Goal: Communication & Community: Answer question/provide support

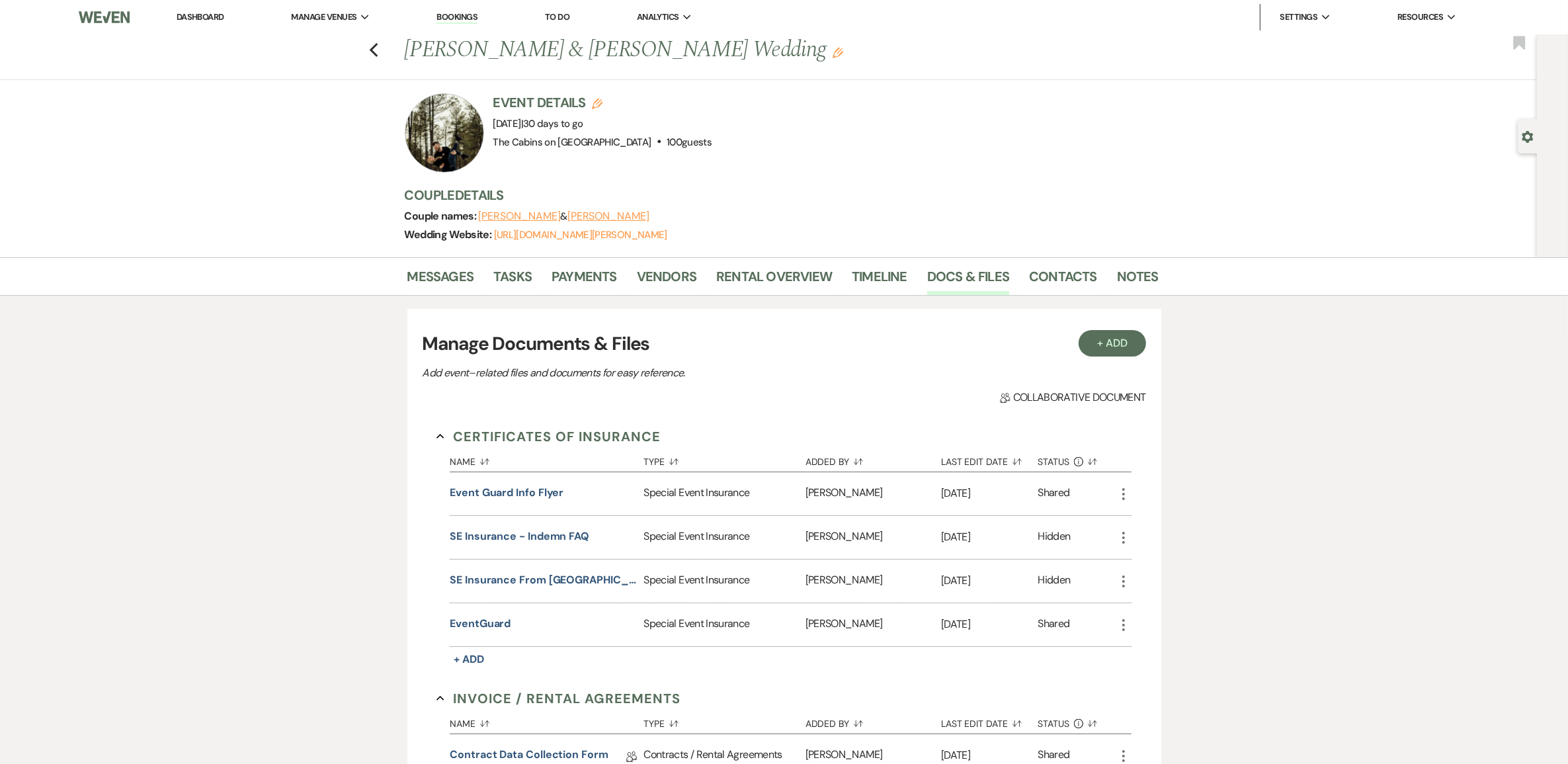
click at [203, 18] on link "Dashboard" at bounding box center [200, 17] width 47 height 11
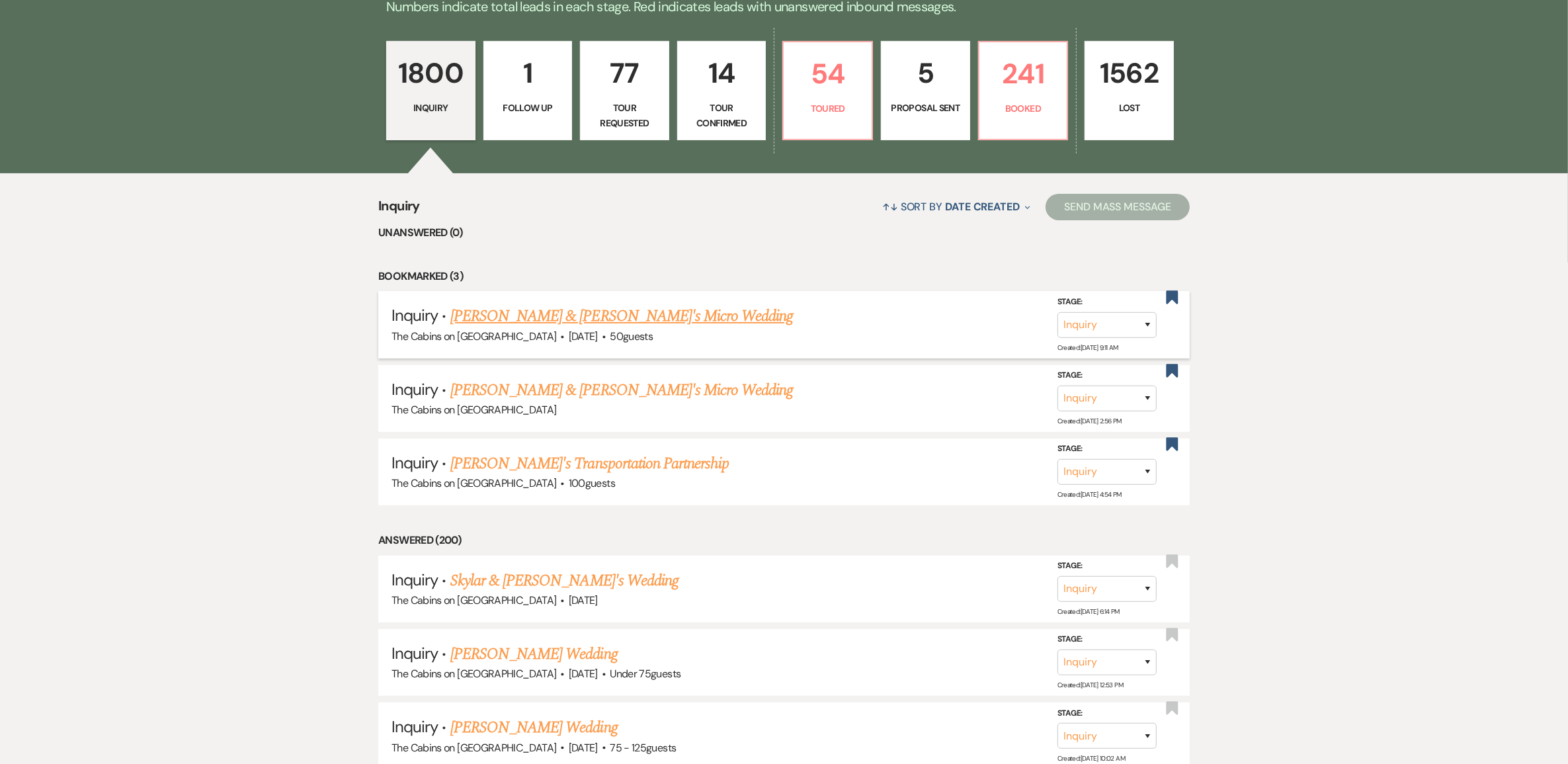
scroll to position [414, 0]
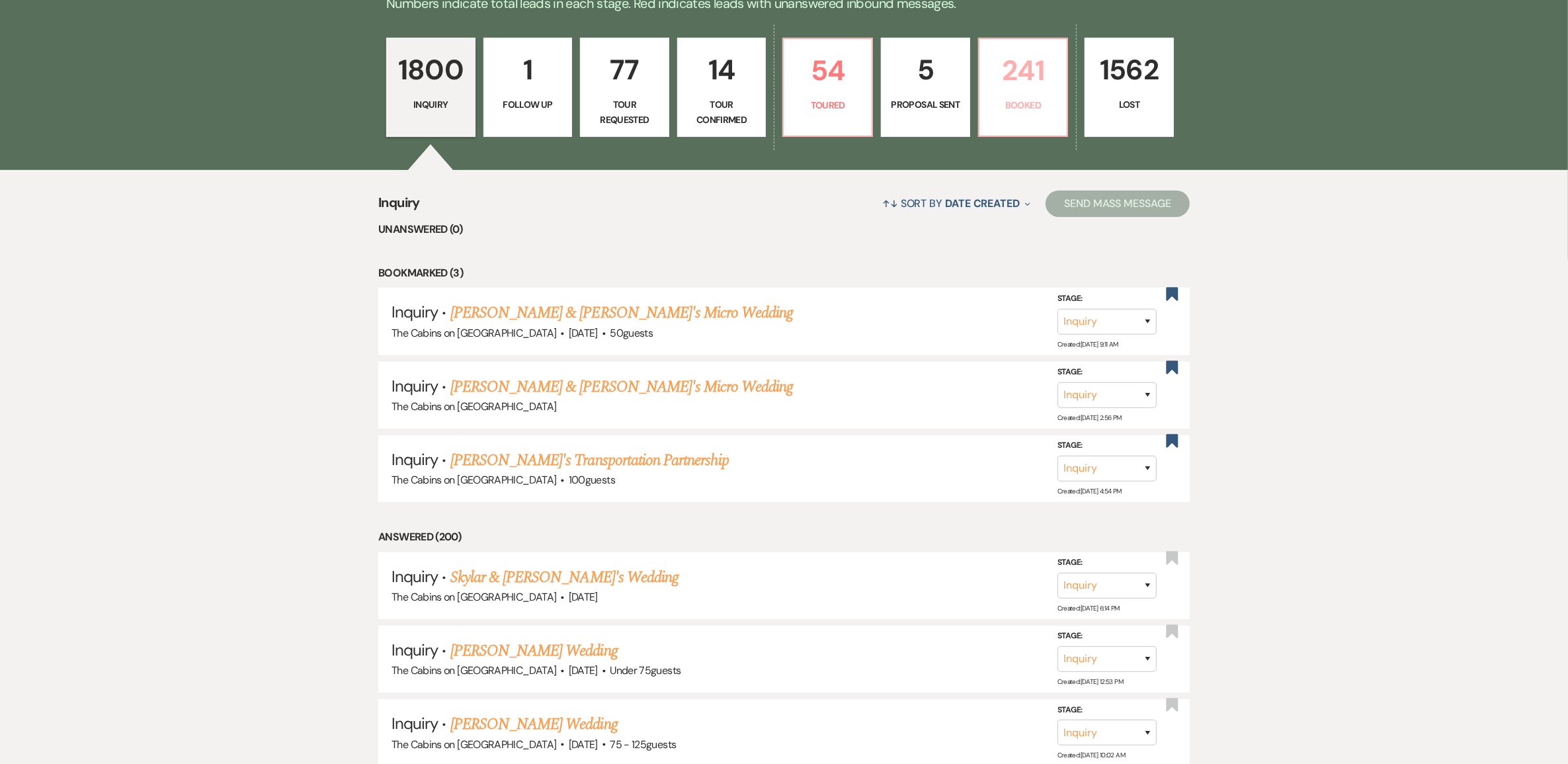
click at [1039, 122] on link "241 Booked" at bounding box center [1023, 87] width 90 height 99
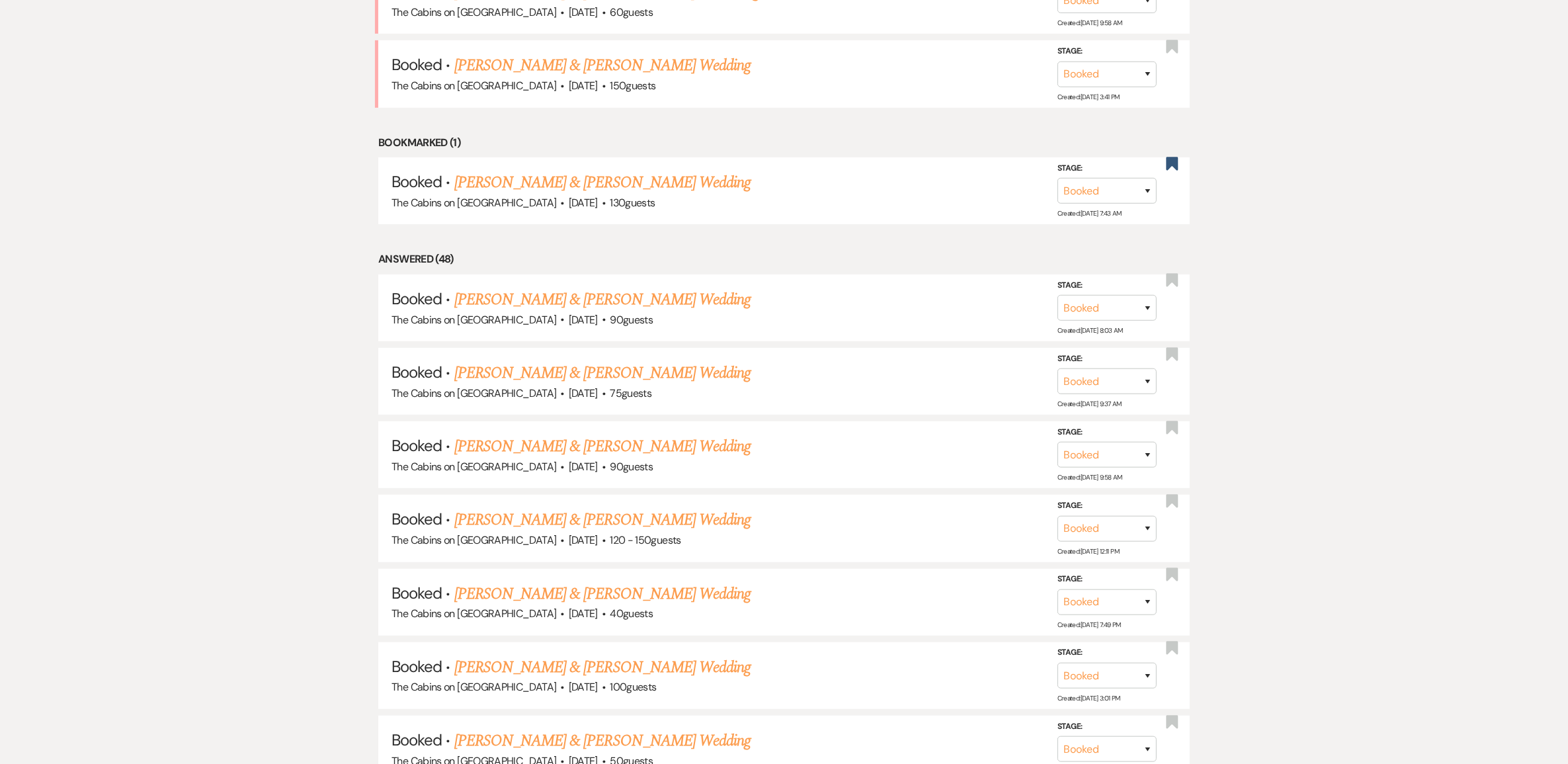
scroll to position [992, 0]
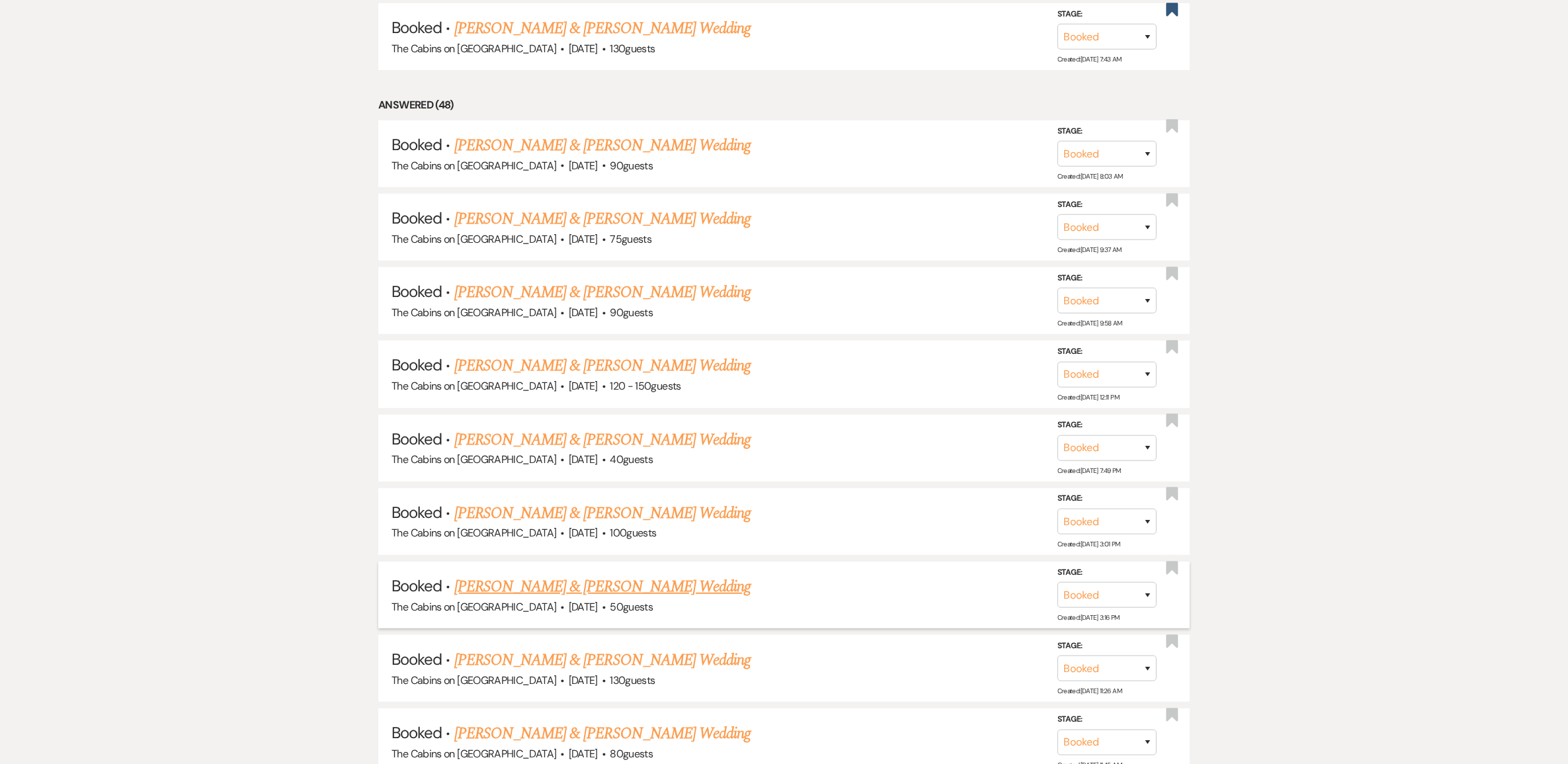
click at [583, 599] on link "[PERSON_NAME] & [PERSON_NAME] Wedding" at bounding box center [602, 587] width 296 height 24
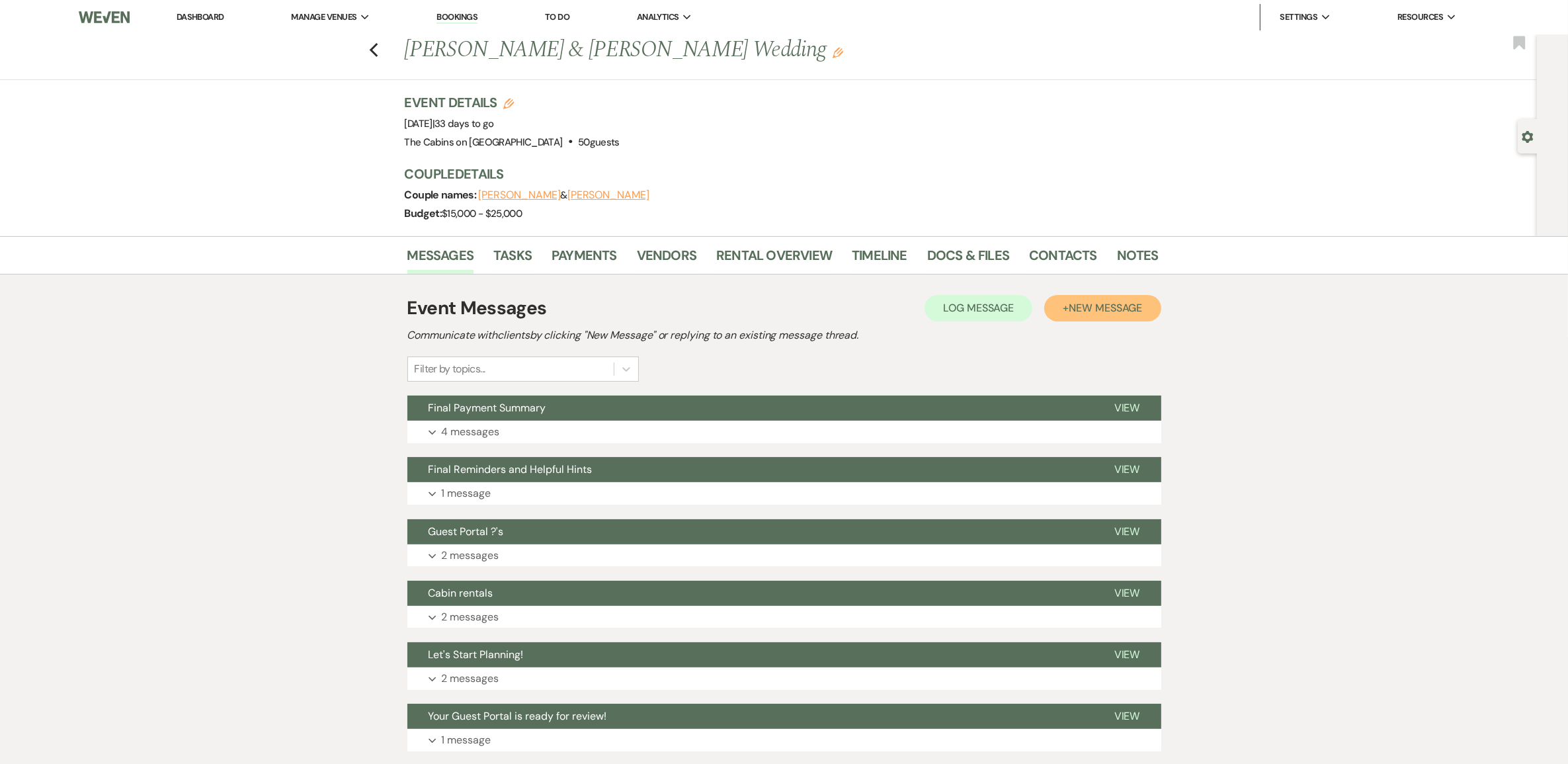
click at [1093, 315] on span "New Message" at bounding box center [1105, 308] width 73 height 14
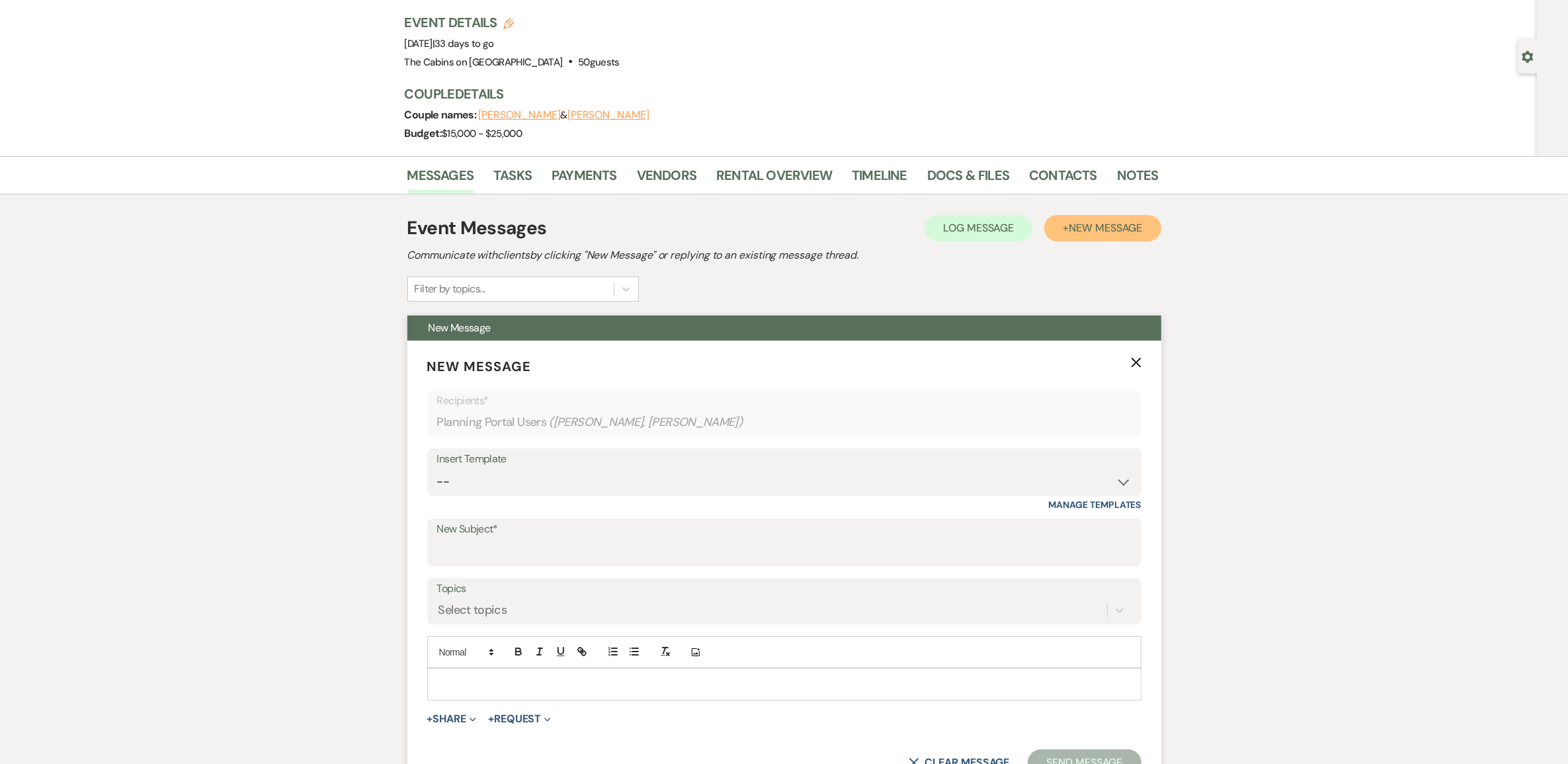
scroll to position [165, 0]
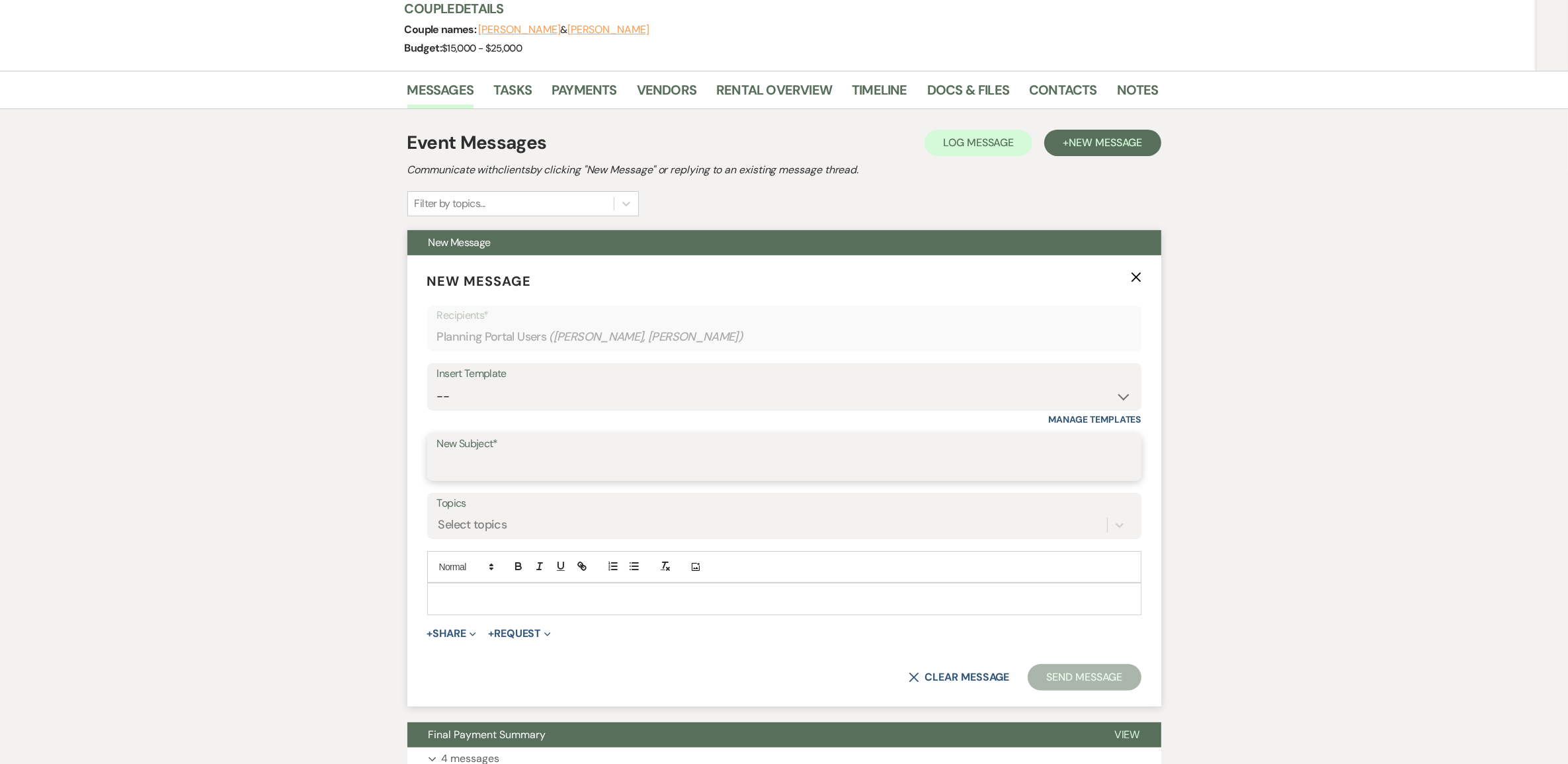
click at [492, 480] on input "New Subject*" at bounding box center [784, 467] width 694 height 26
type input "Available?"
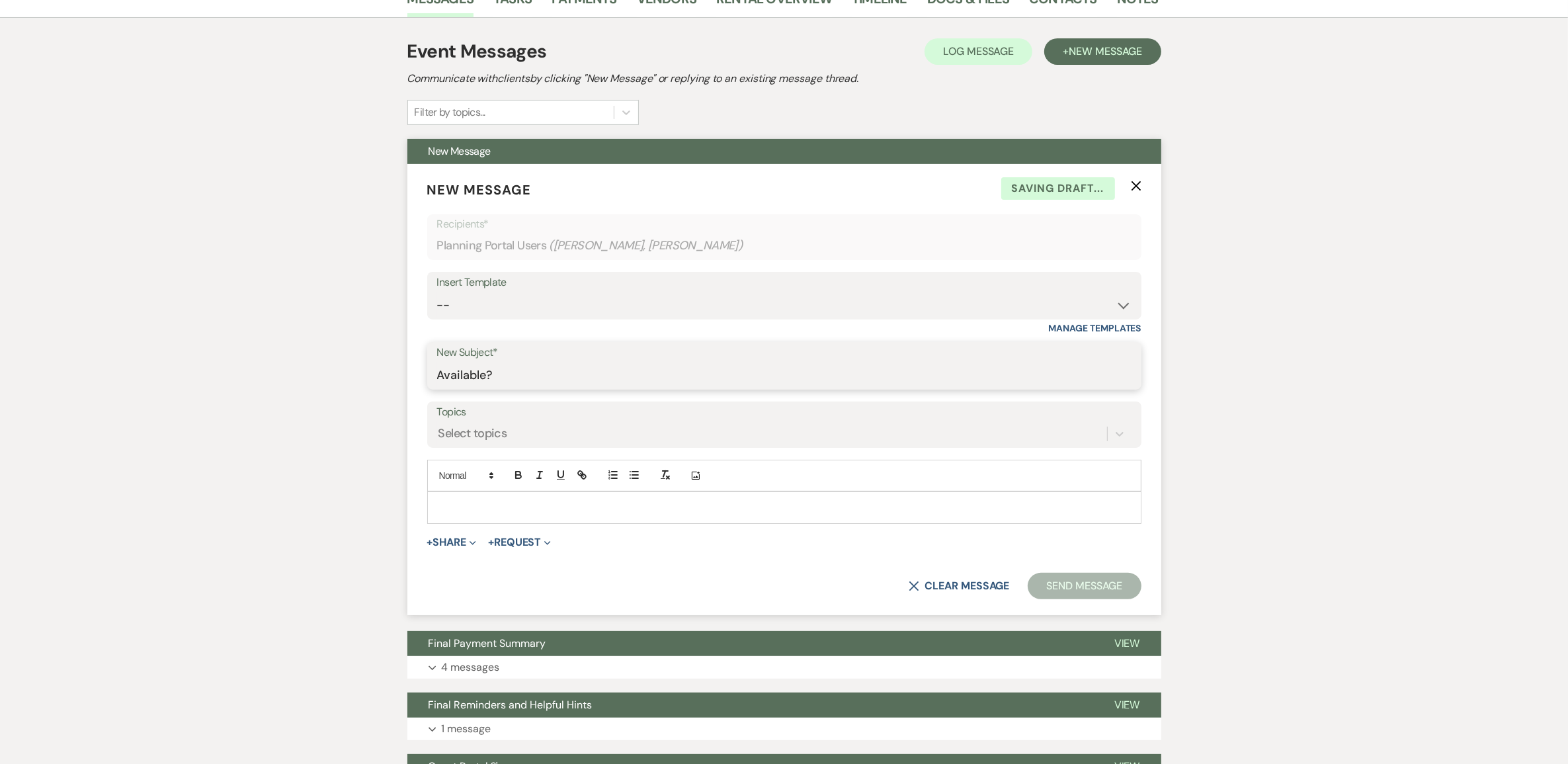
scroll to position [330, 0]
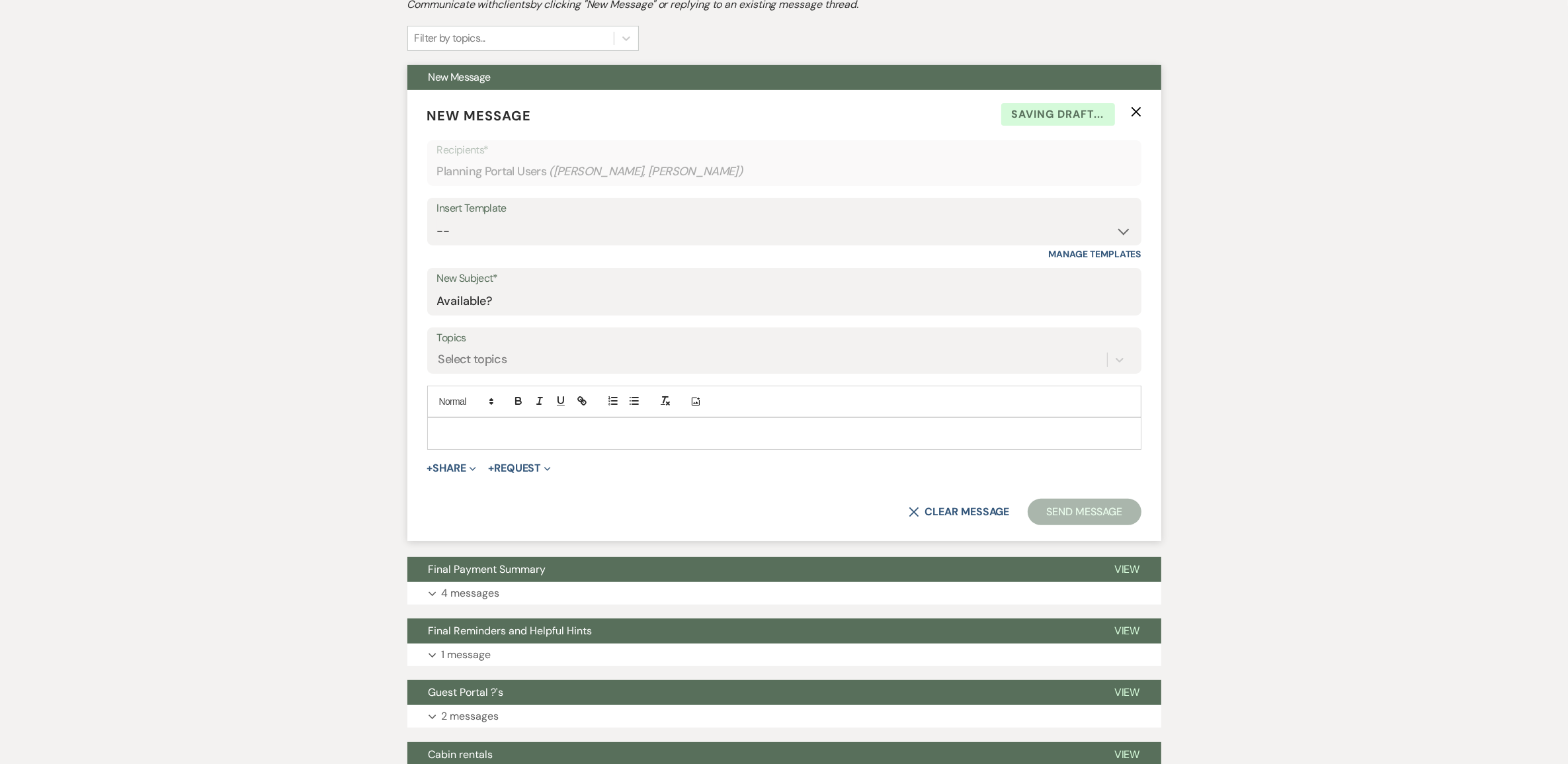
click at [487, 441] on p at bounding box center [784, 433] width 693 height 15
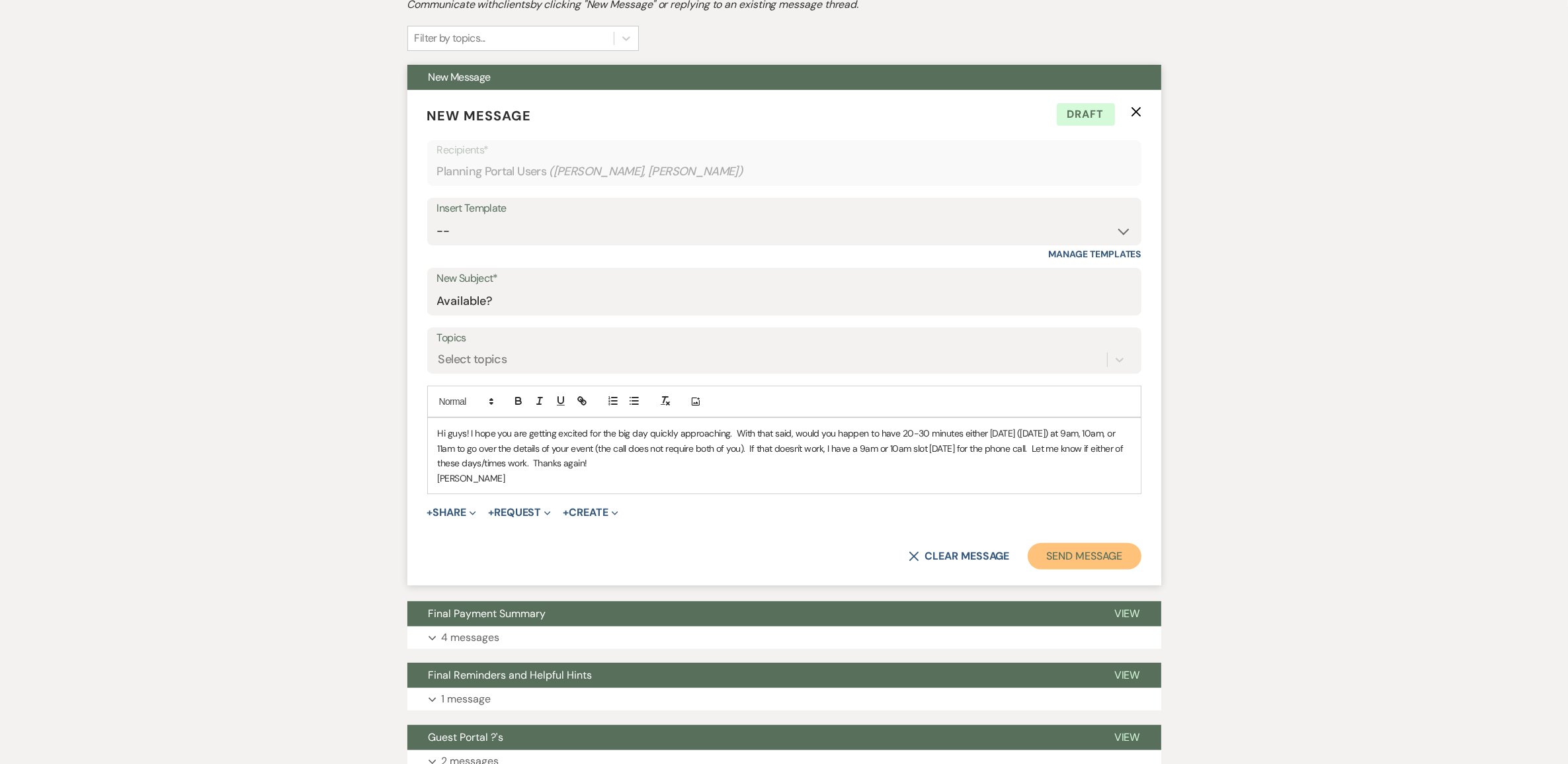
click at [1073, 570] on button "Send Message" at bounding box center [1084, 556] width 113 height 27
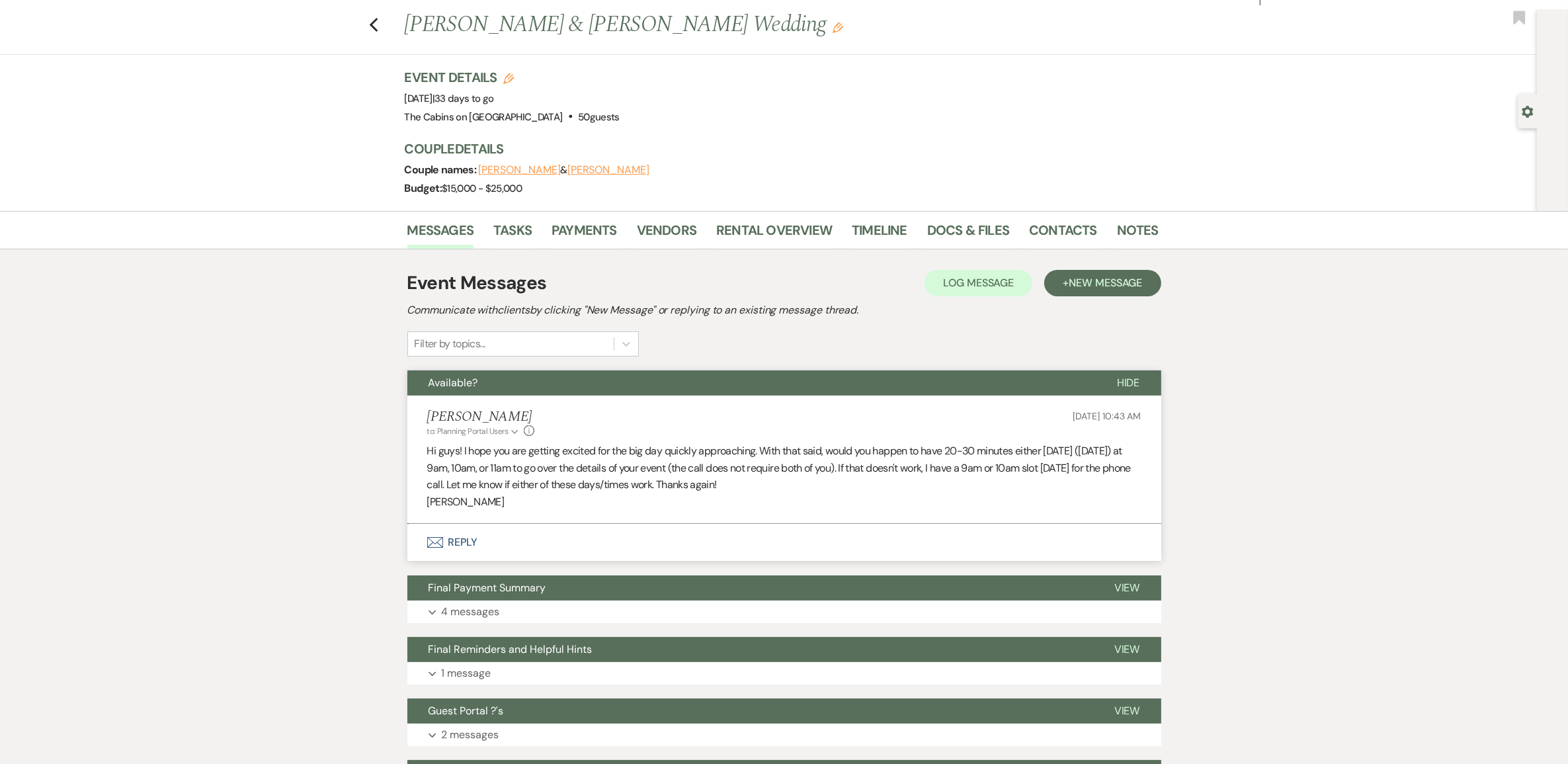
scroll to position [0, 0]
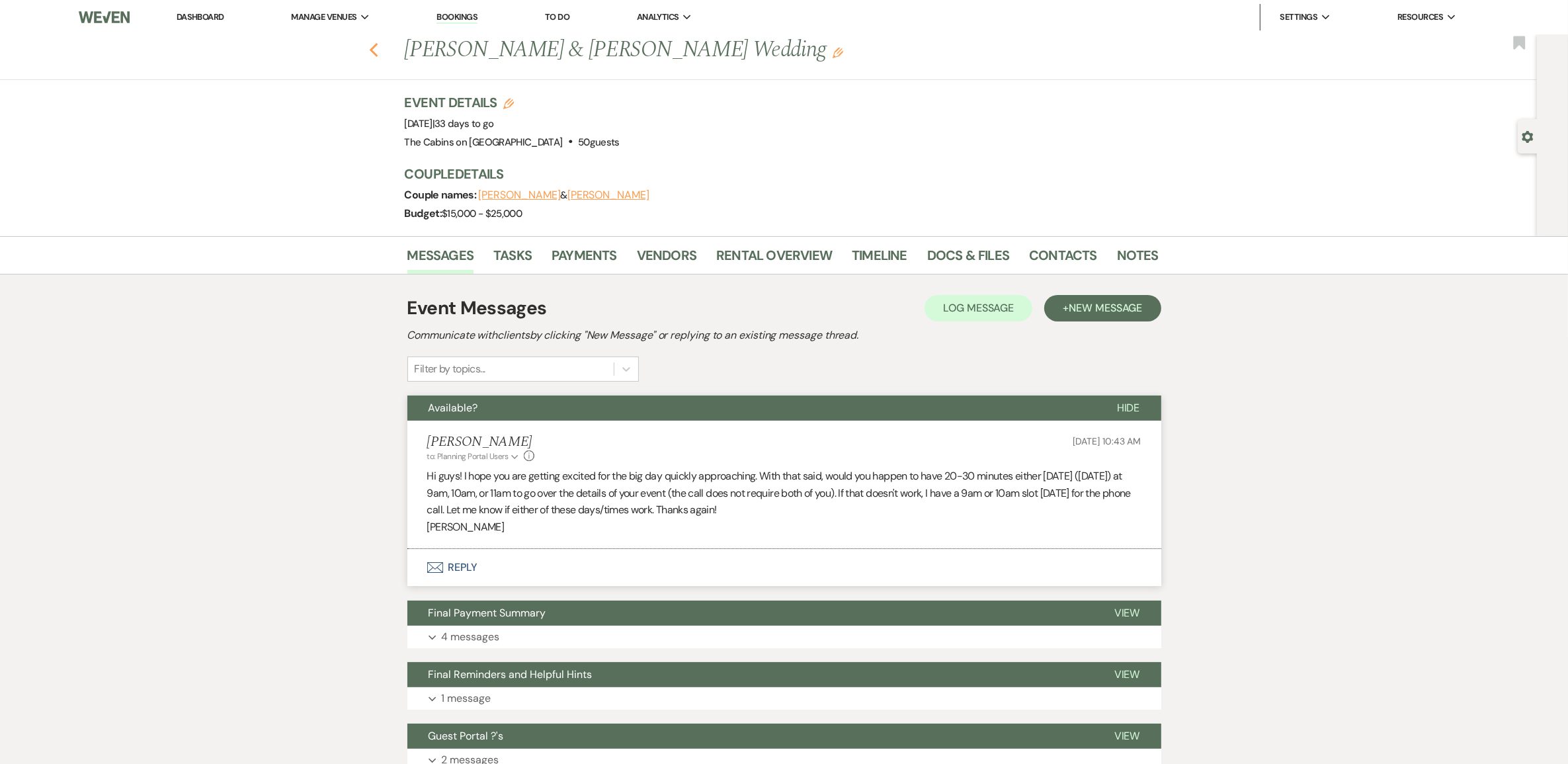
click at [379, 57] on icon "Previous" at bounding box center [374, 50] width 10 height 16
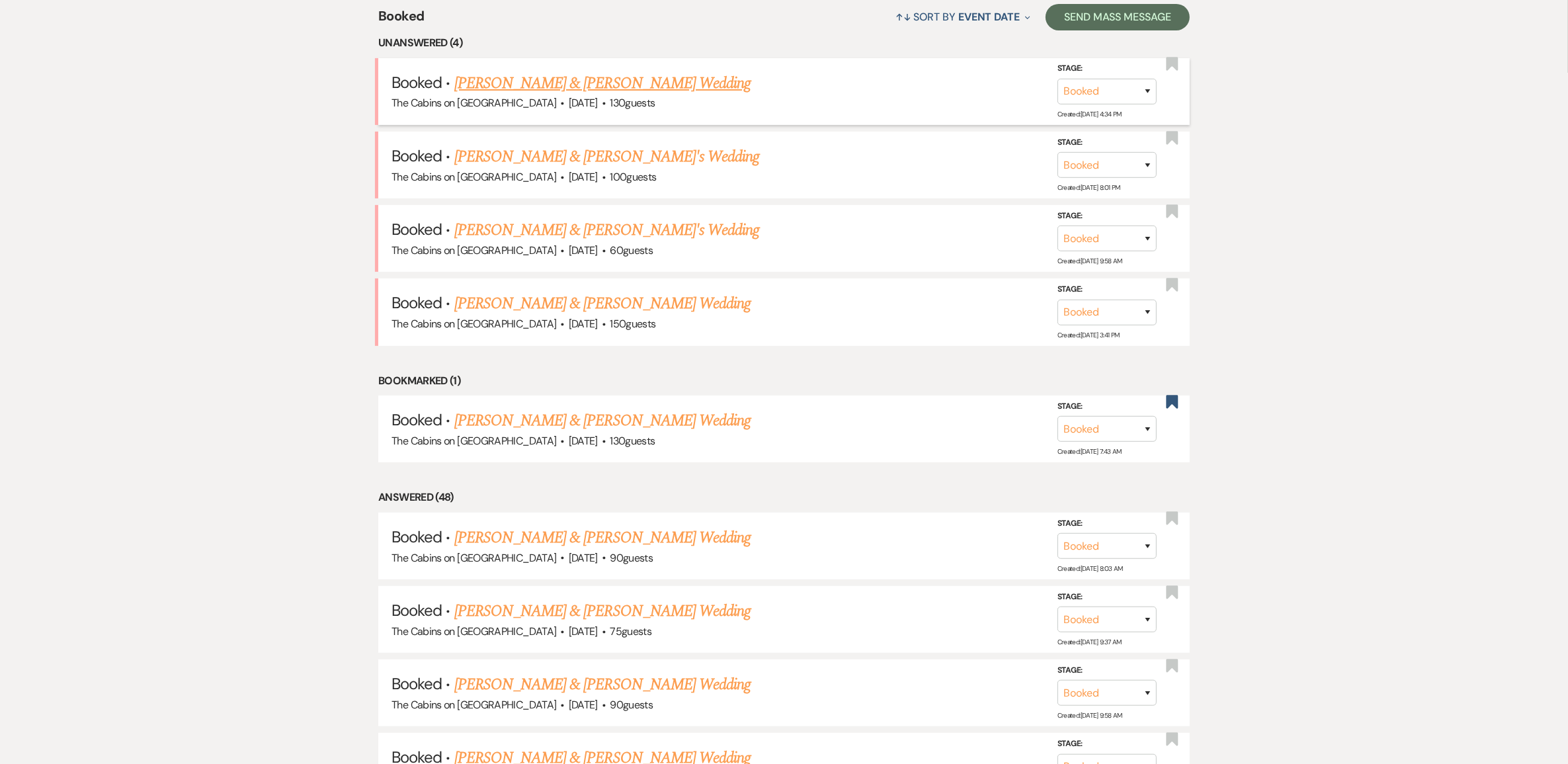
scroll to position [496, 0]
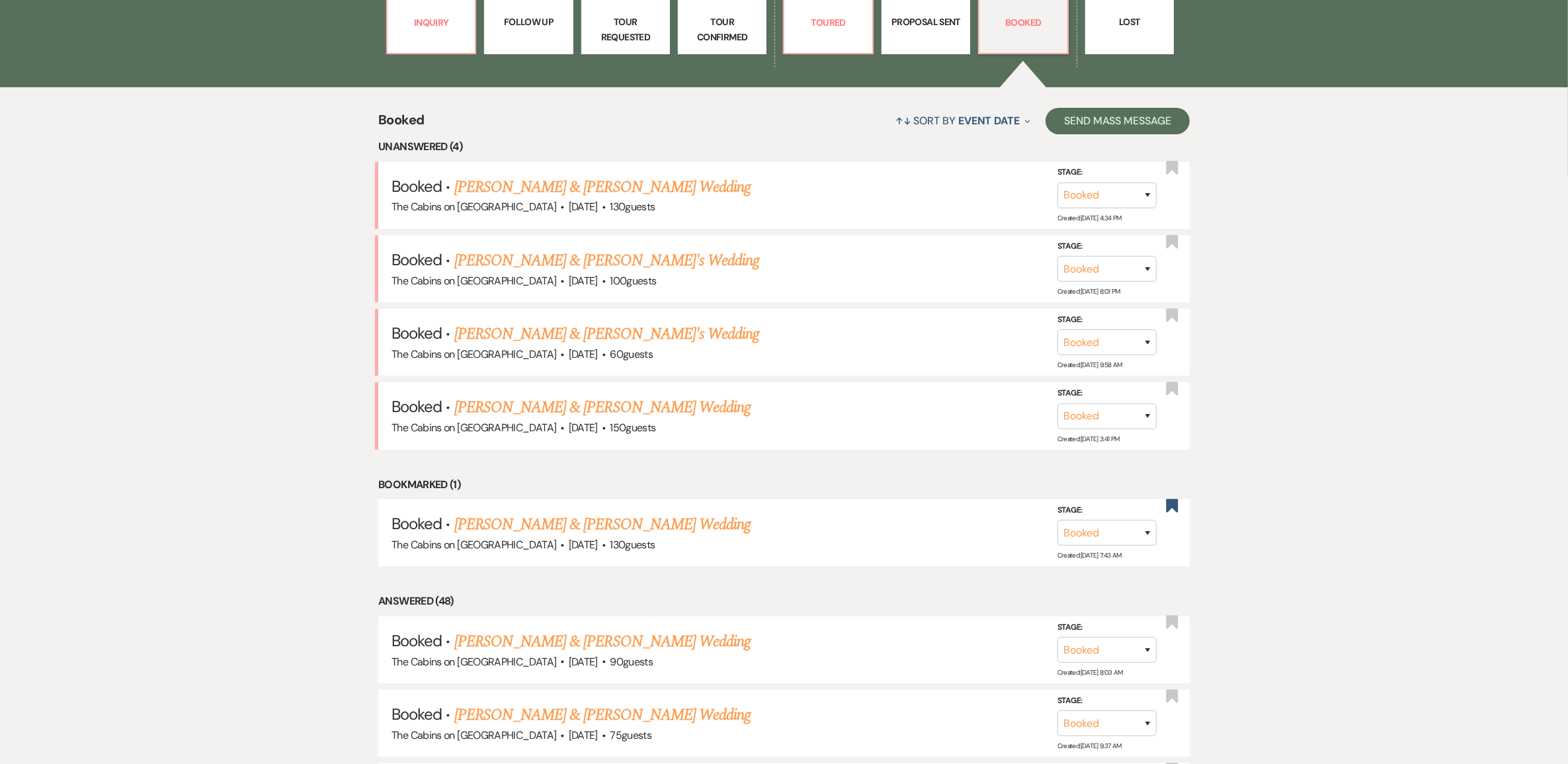
click at [604, 346] on link "[PERSON_NAME] & [PERSON_NAME]'s Wedding" at bounding box center [607, 333] width 306 height 24
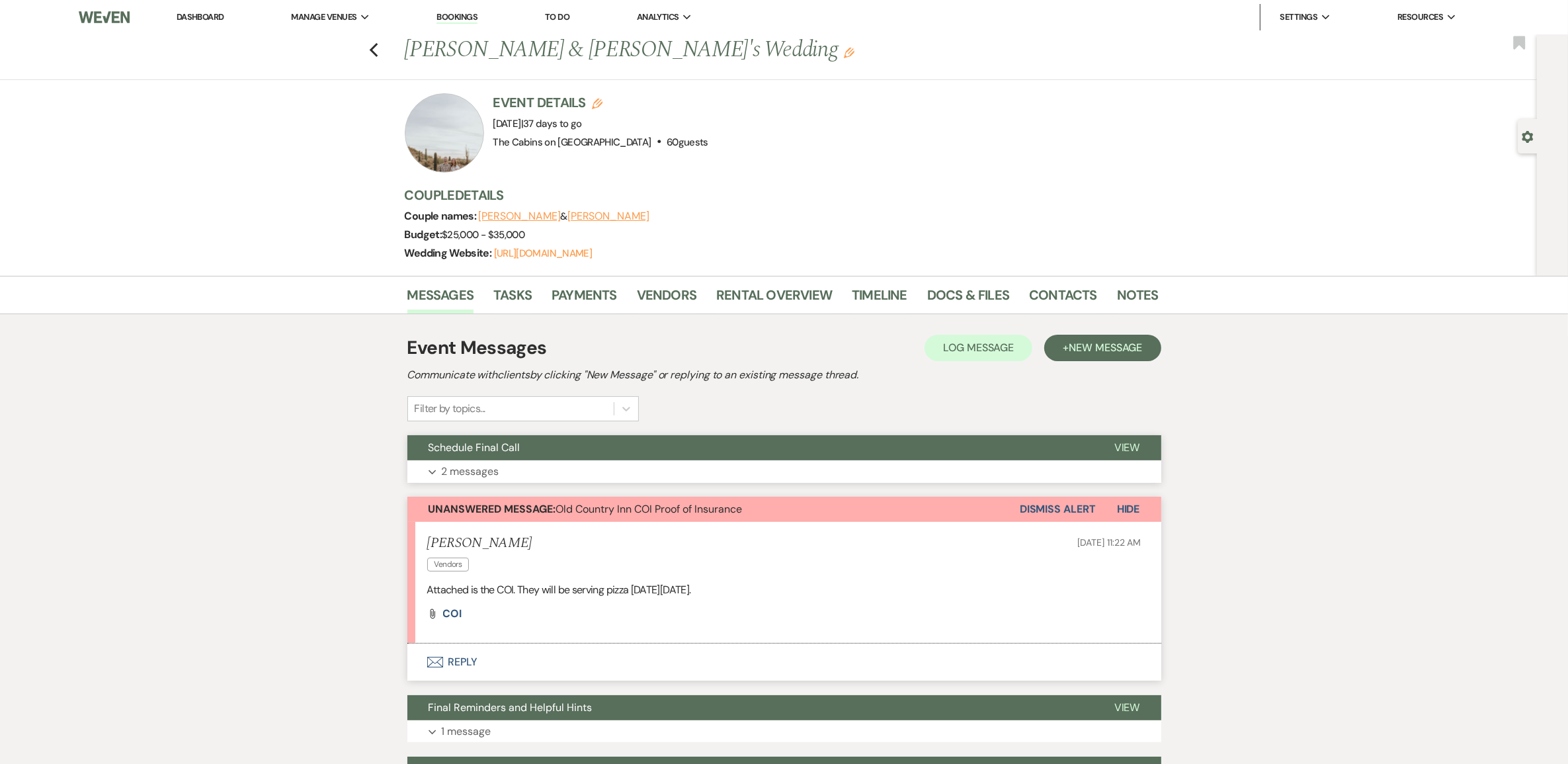
click at [499, 480] on p "2 messages" at bounding box center [470, 471] width 57 height 17
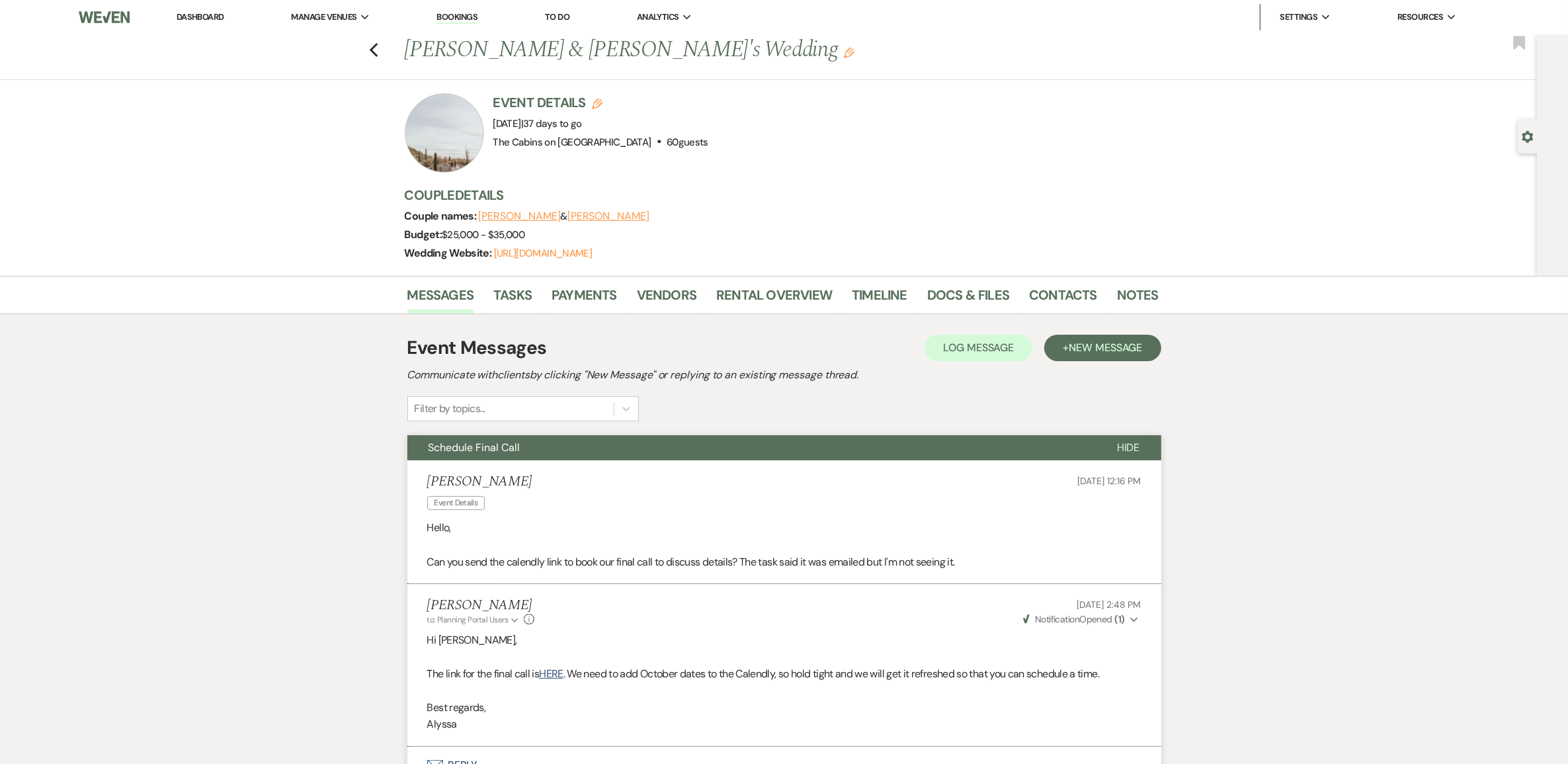
click at [198, 17] on link "Dashboard" at bounding box center [200, 17] width 47 height 11
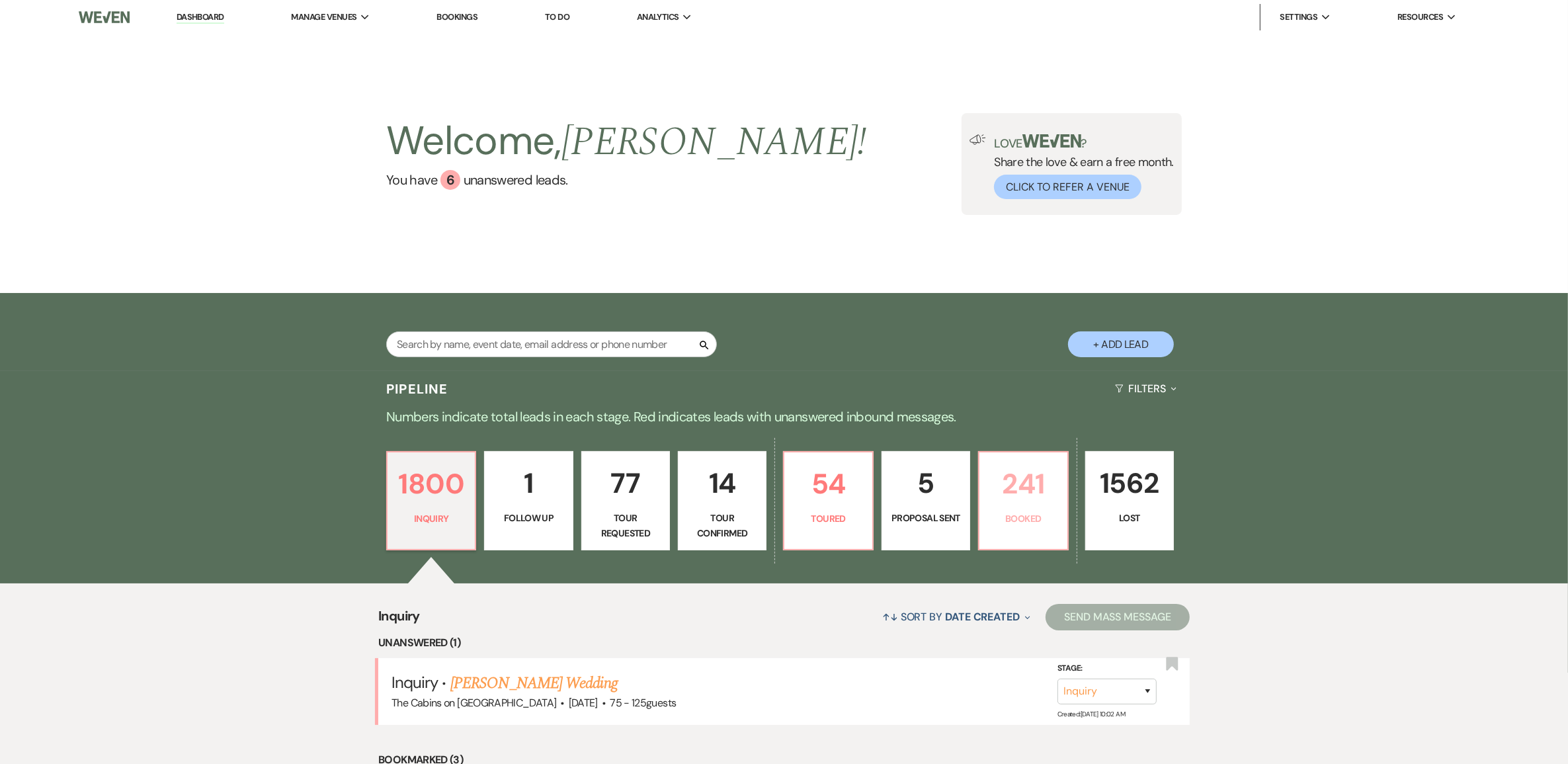
click at [1021, 506] on p "241" at bounding box center [1022, 484] width 71 height 44
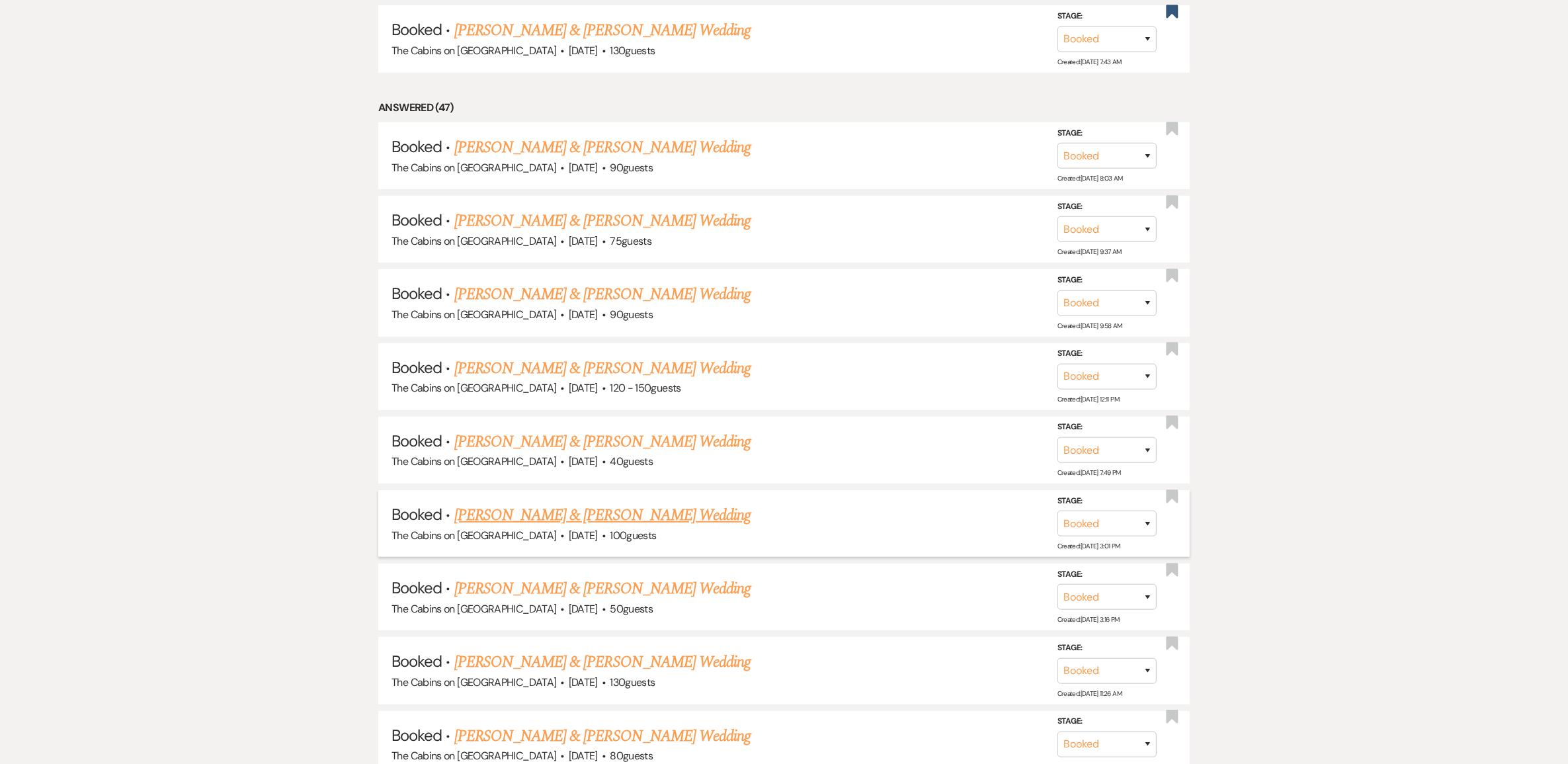
scroll to position [1074, 0]
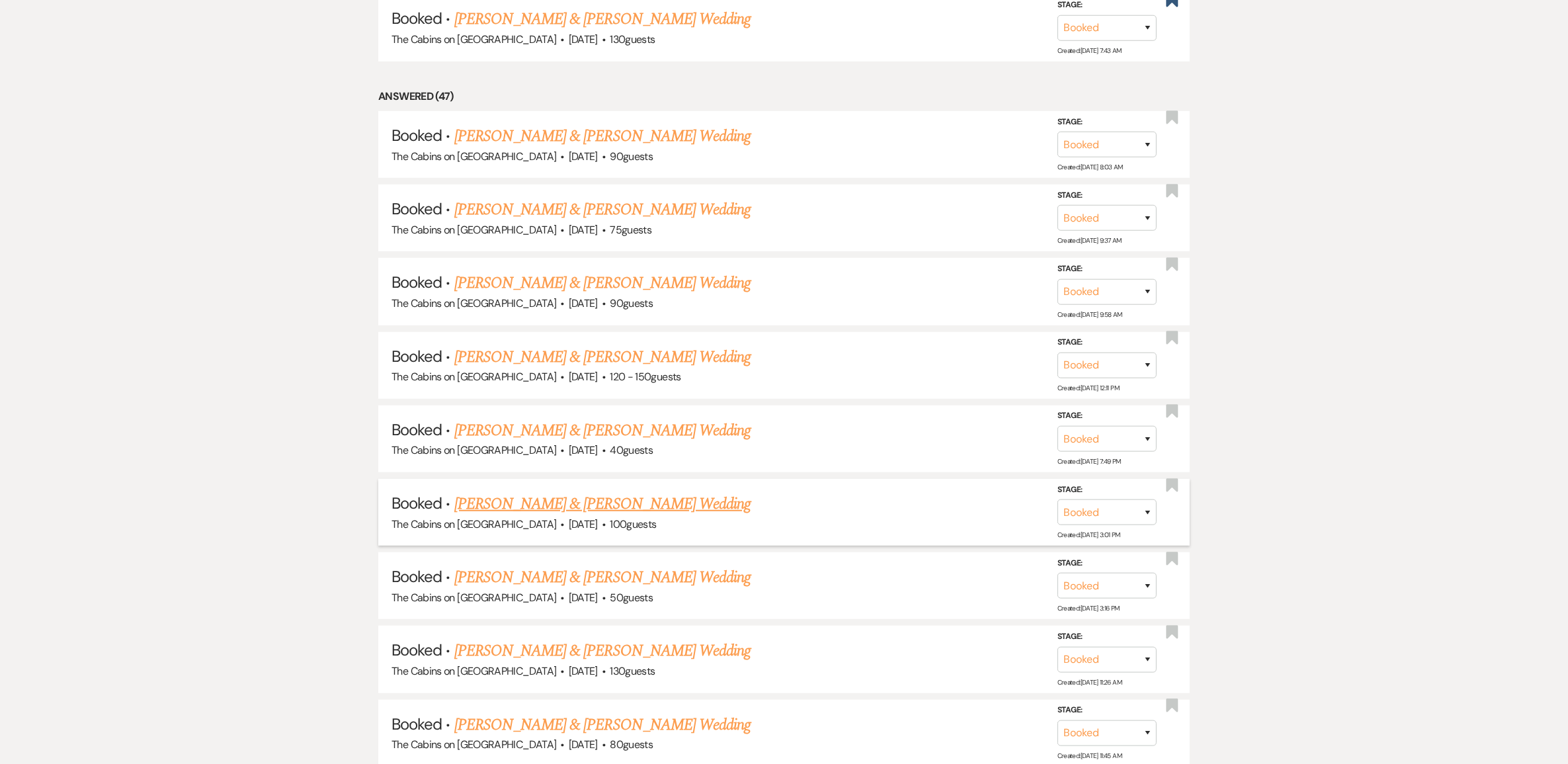
click at [626, 516] on link "[PERSON_NAME] & [PERSON_NAME] Wedding" at bounding box center [602, 503] width 296 height 24
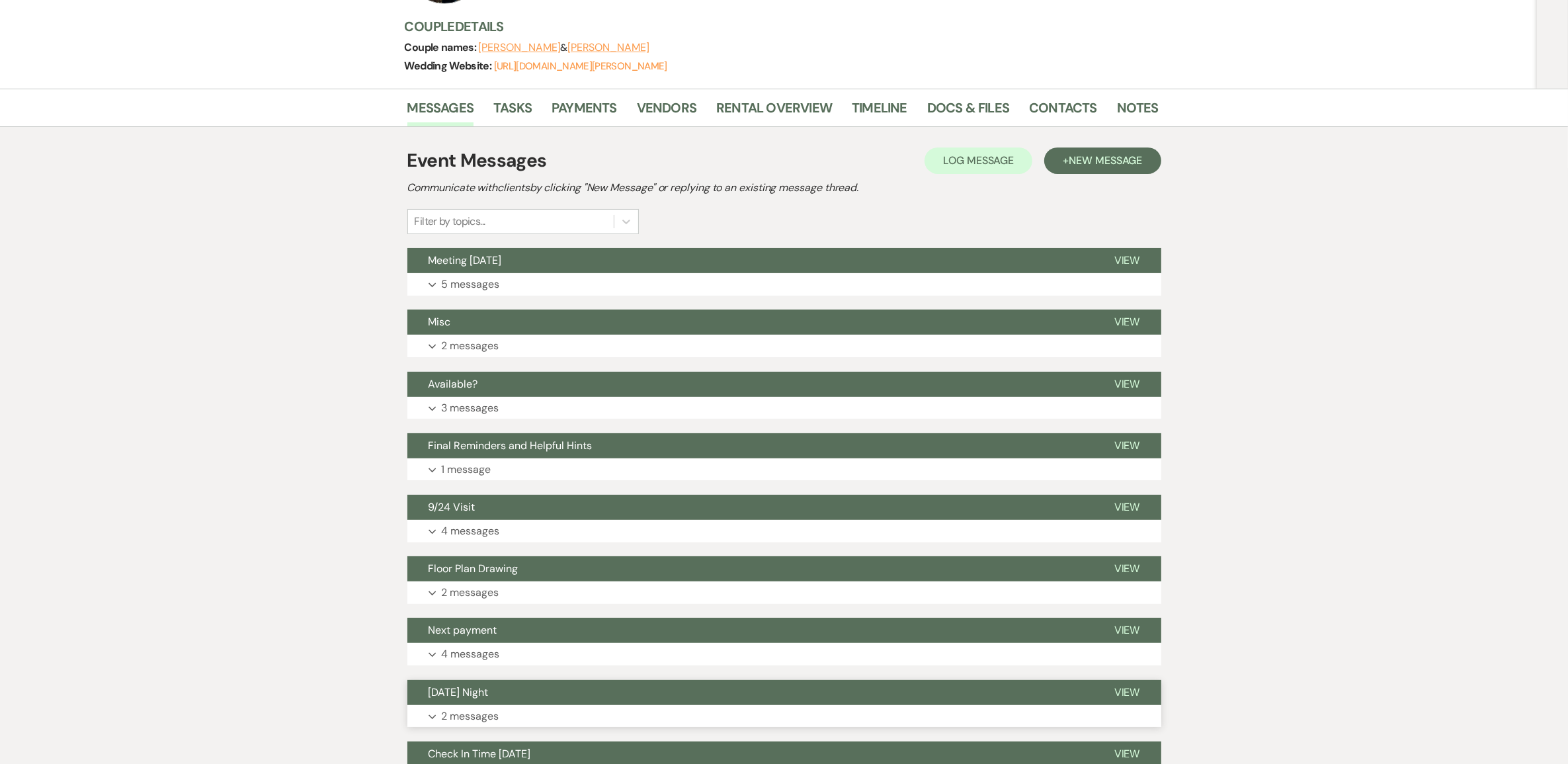
scroll to position [165, 0]
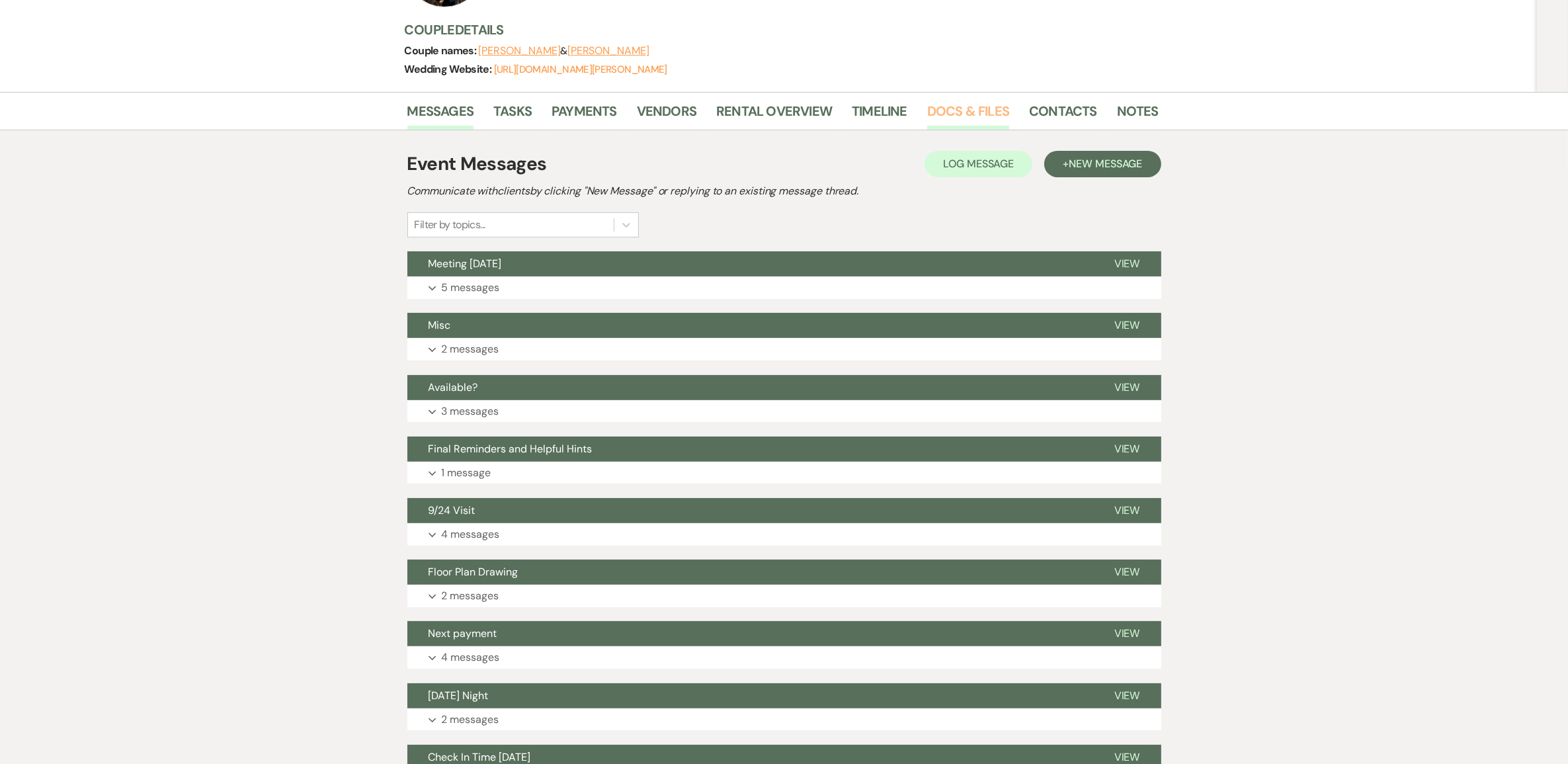
click at [941, 127] on link "Docs & Files" at bounding box center [968, 115] width 82 height 29
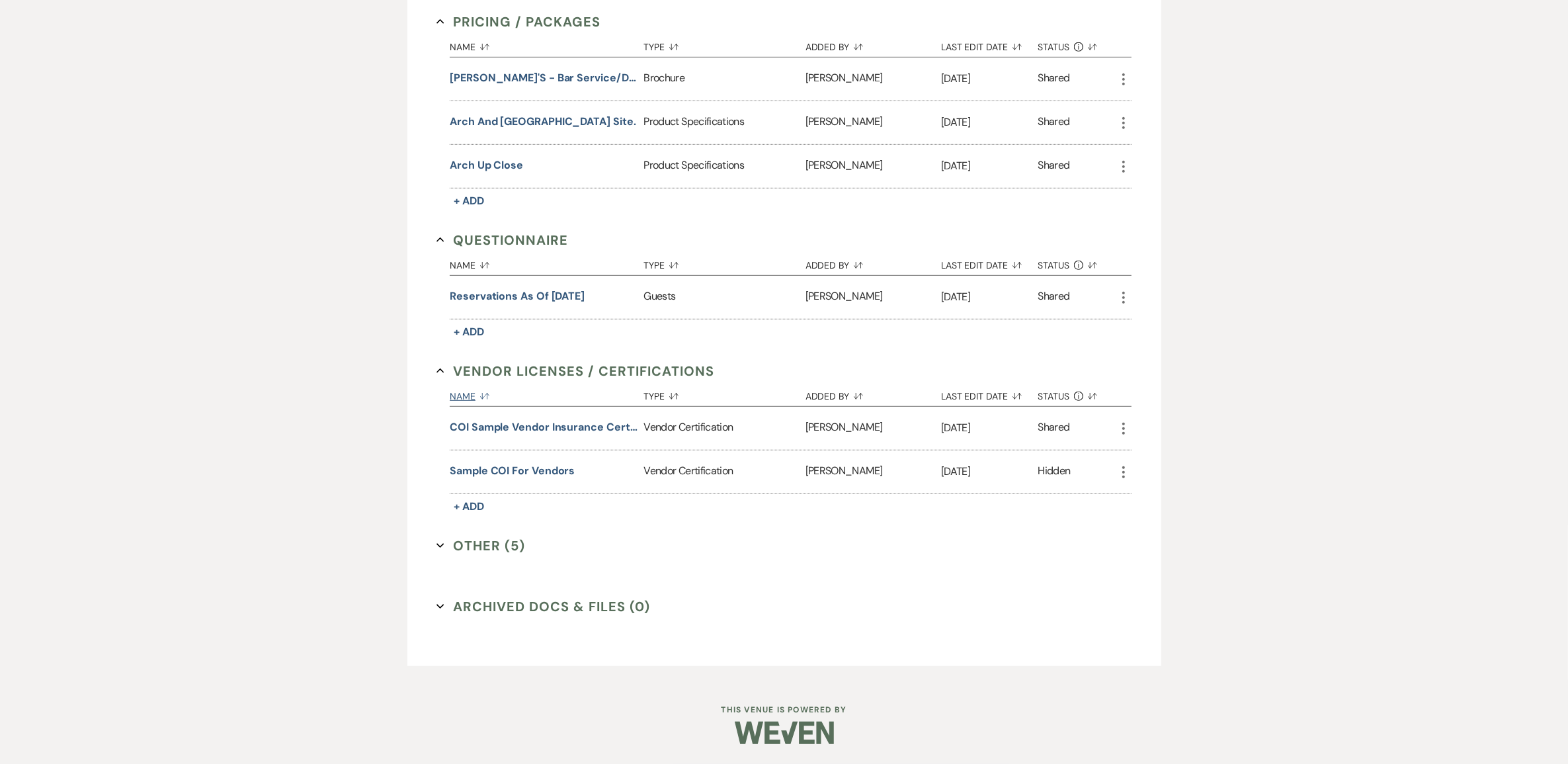
scroll to position [1158, 0]
click at [519, 546] on button "Other (5) Expand" at bounding box center [481, 546] width 89 height 20
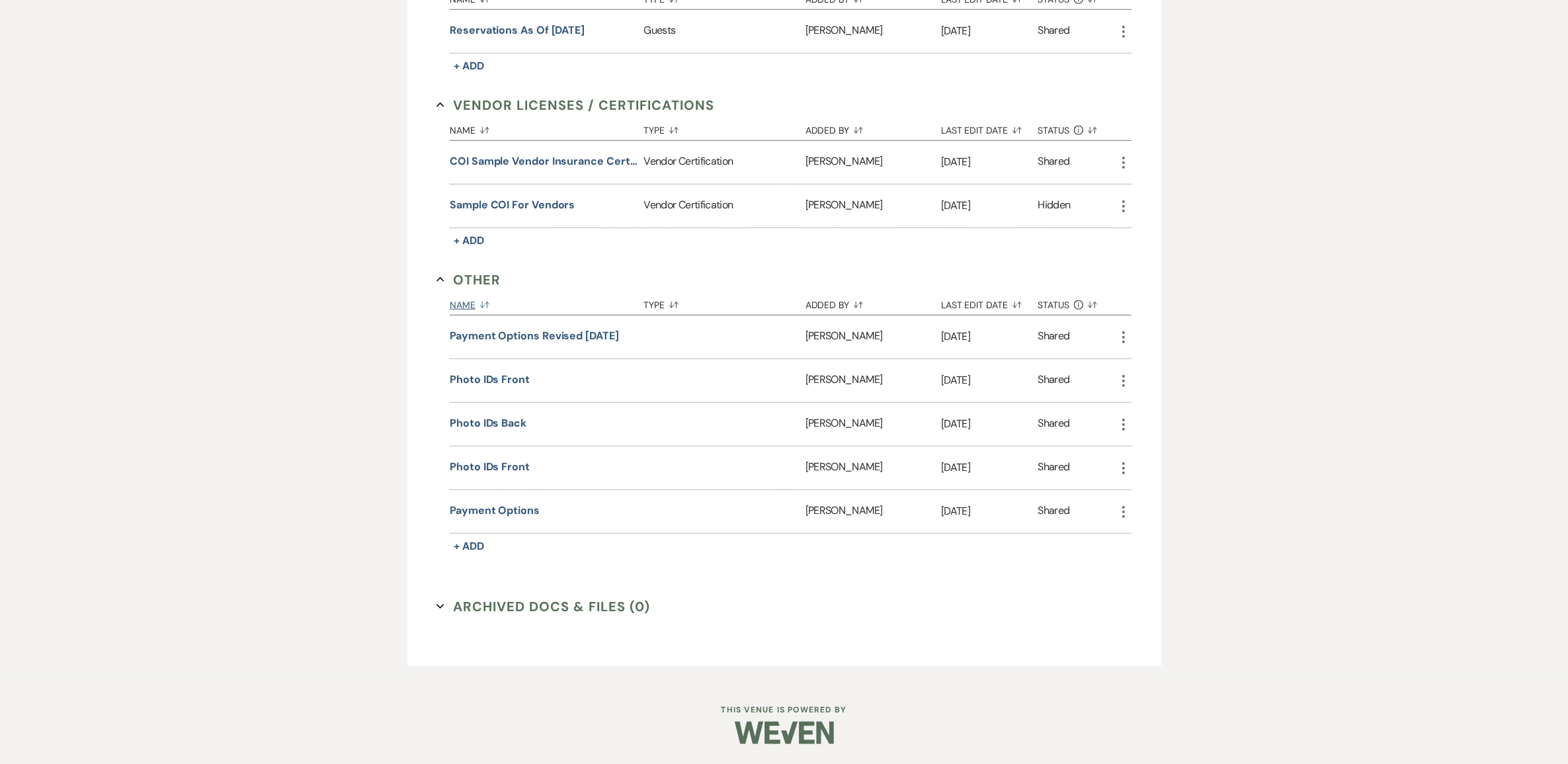
scroll to position [1406, 0]
click at [521, 388] on button "Photo IDs Front" at bounding box center [489, 379] width 80 height 16
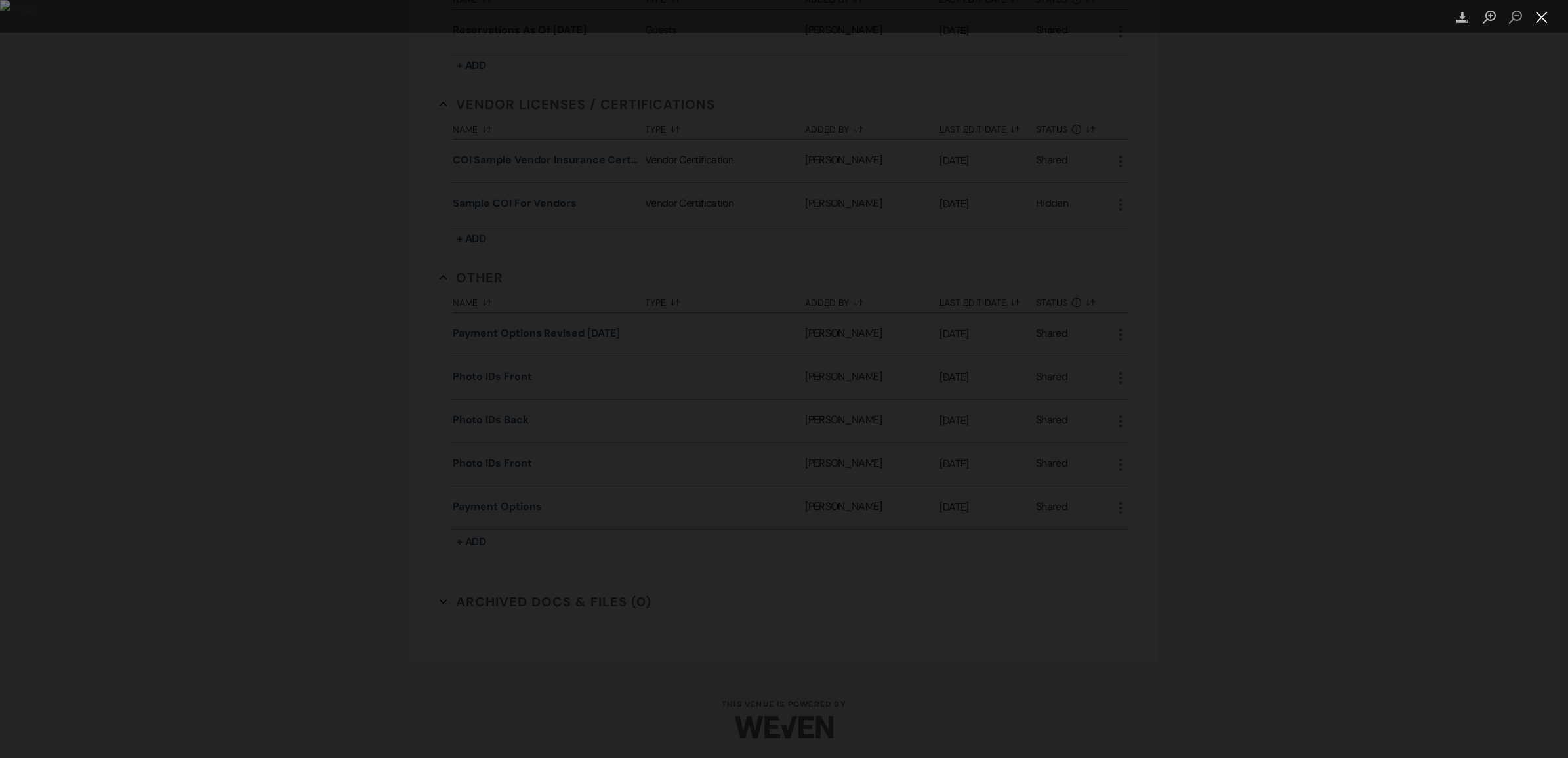
click at [1544, 12] on button "Close lightbox" at bounding box center [1541, 17] width 27 height 23
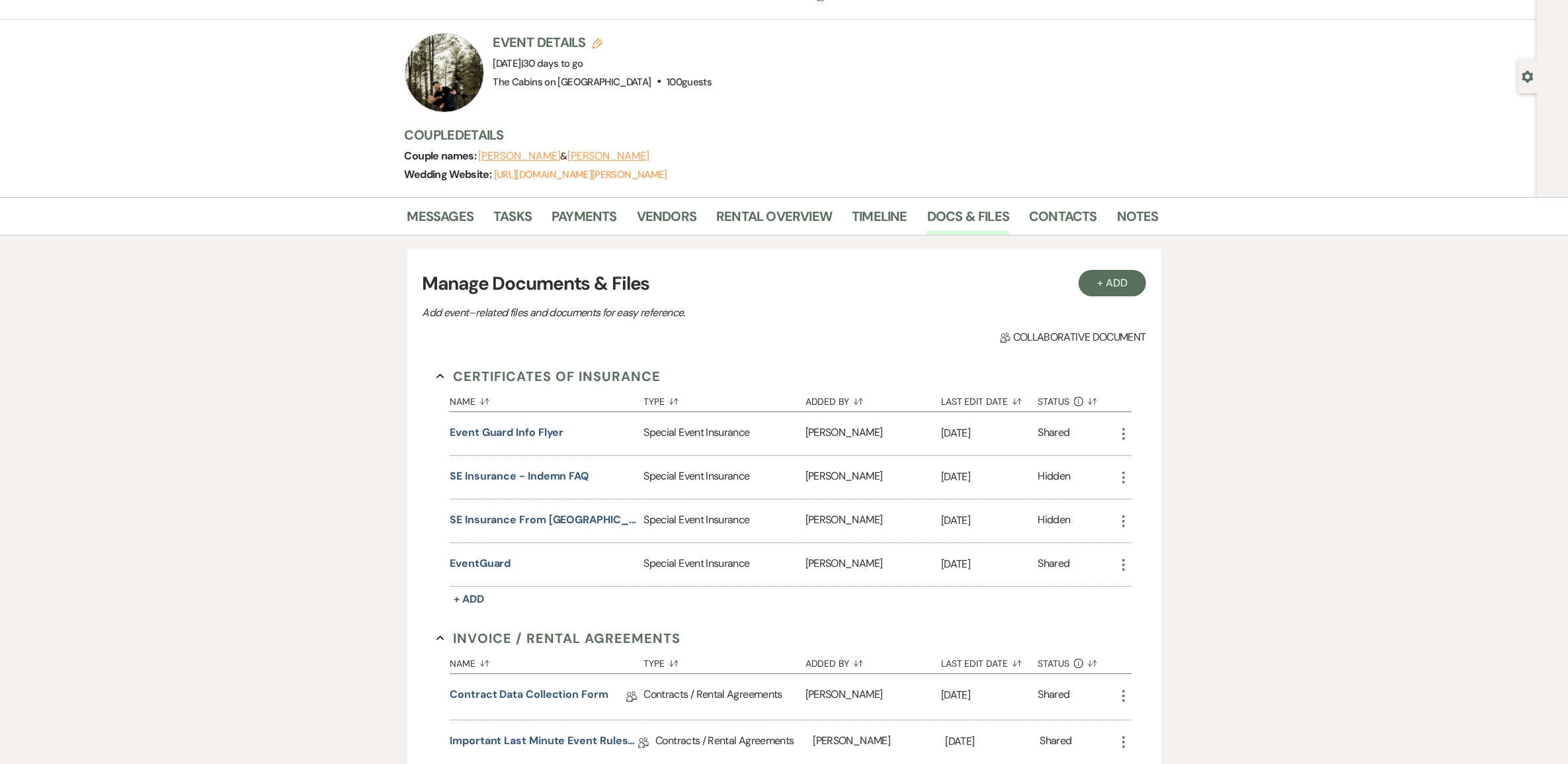
scroll to position [0, 0]
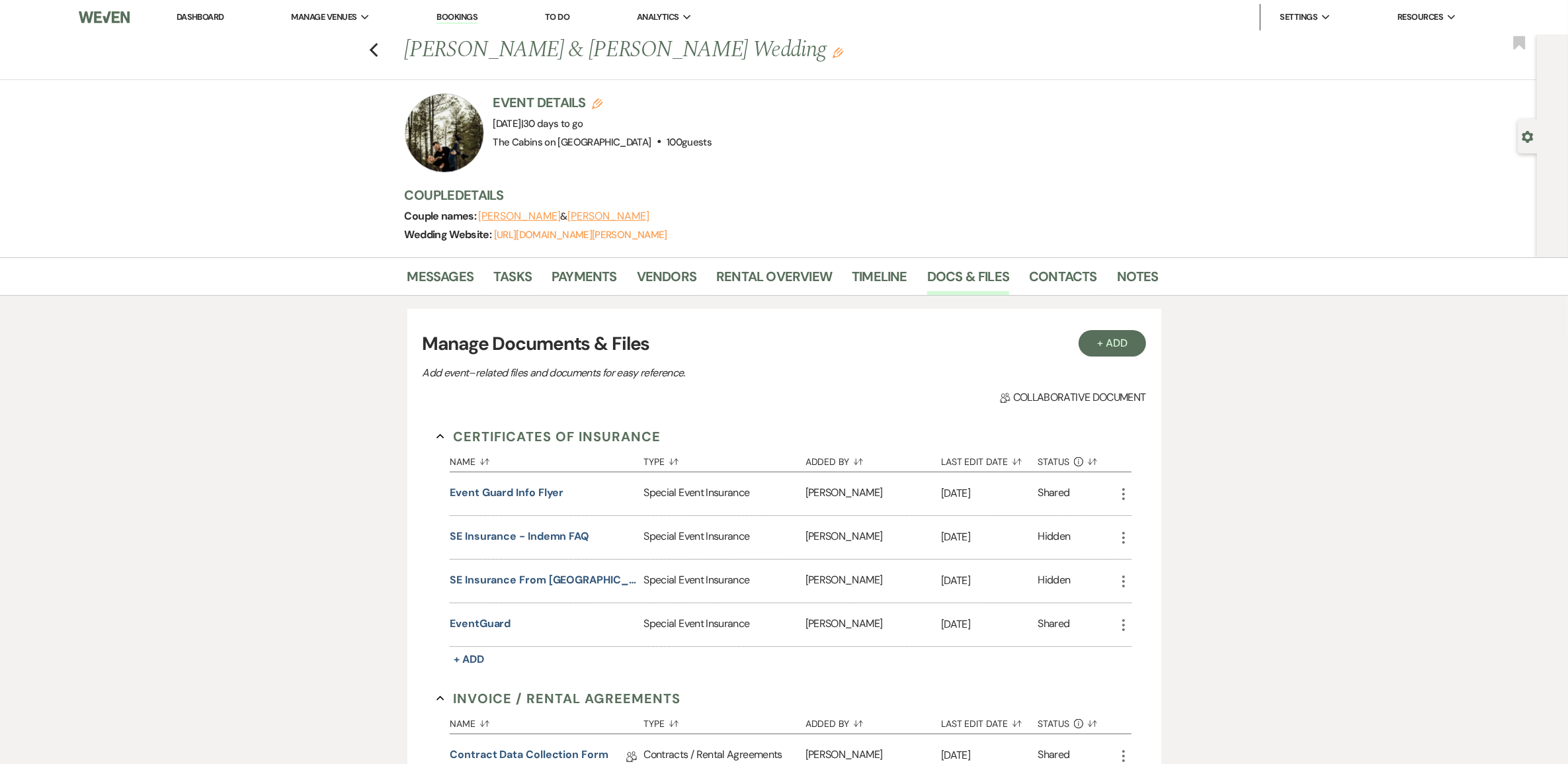
click at [447, 145] on div at bounding box center [444, 133] width 80 height 80
click at [506, 295] on link "Tasks" at bounding box center [512, 281] width 38 height 29
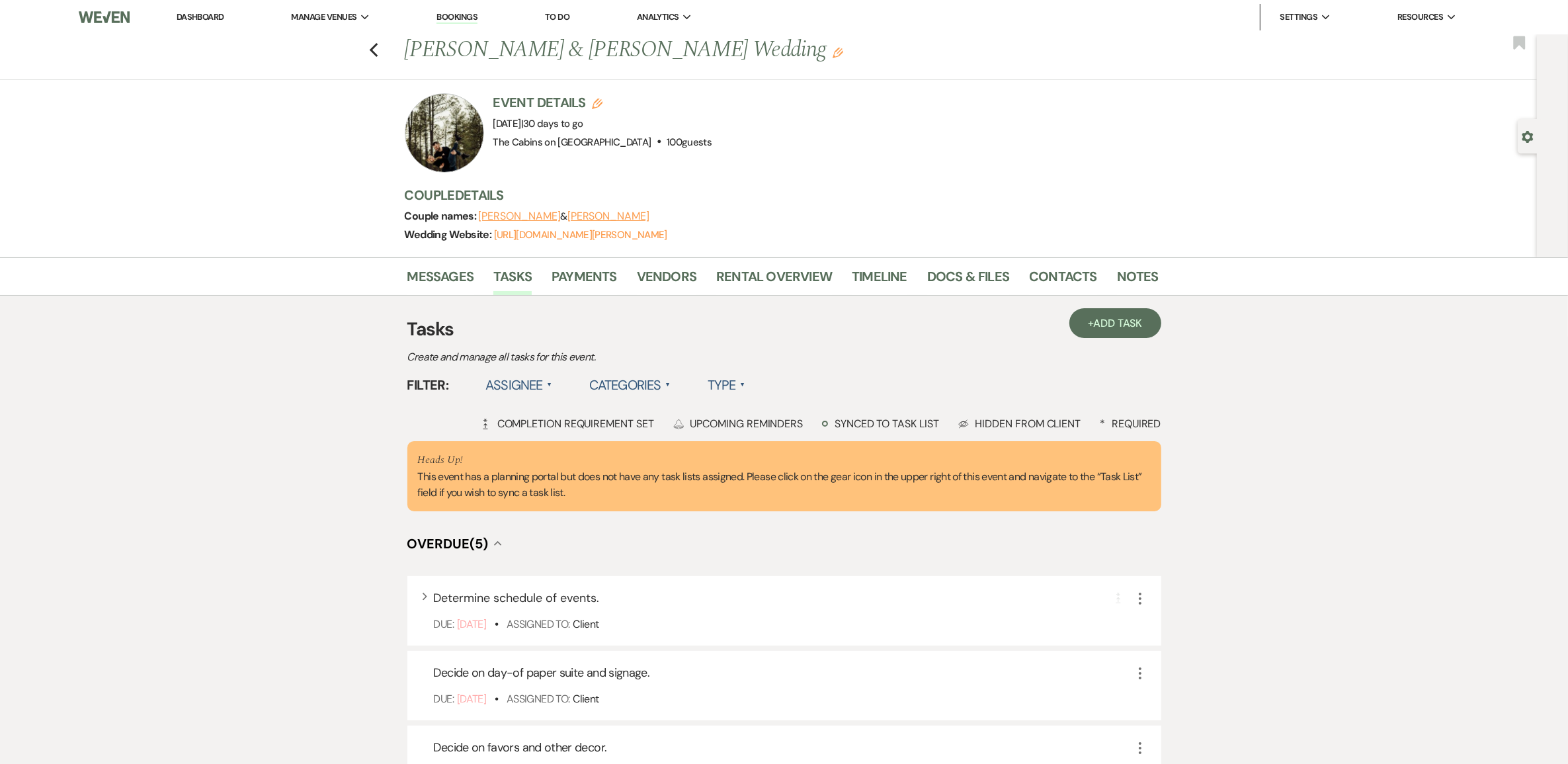
click at [745, 397] on label "Type ▲" at bounding box center [726, 385] width 37 height 24
click at [813, 428] on li "Required tasks" at bounding box center [773, 412] width 132 height 31
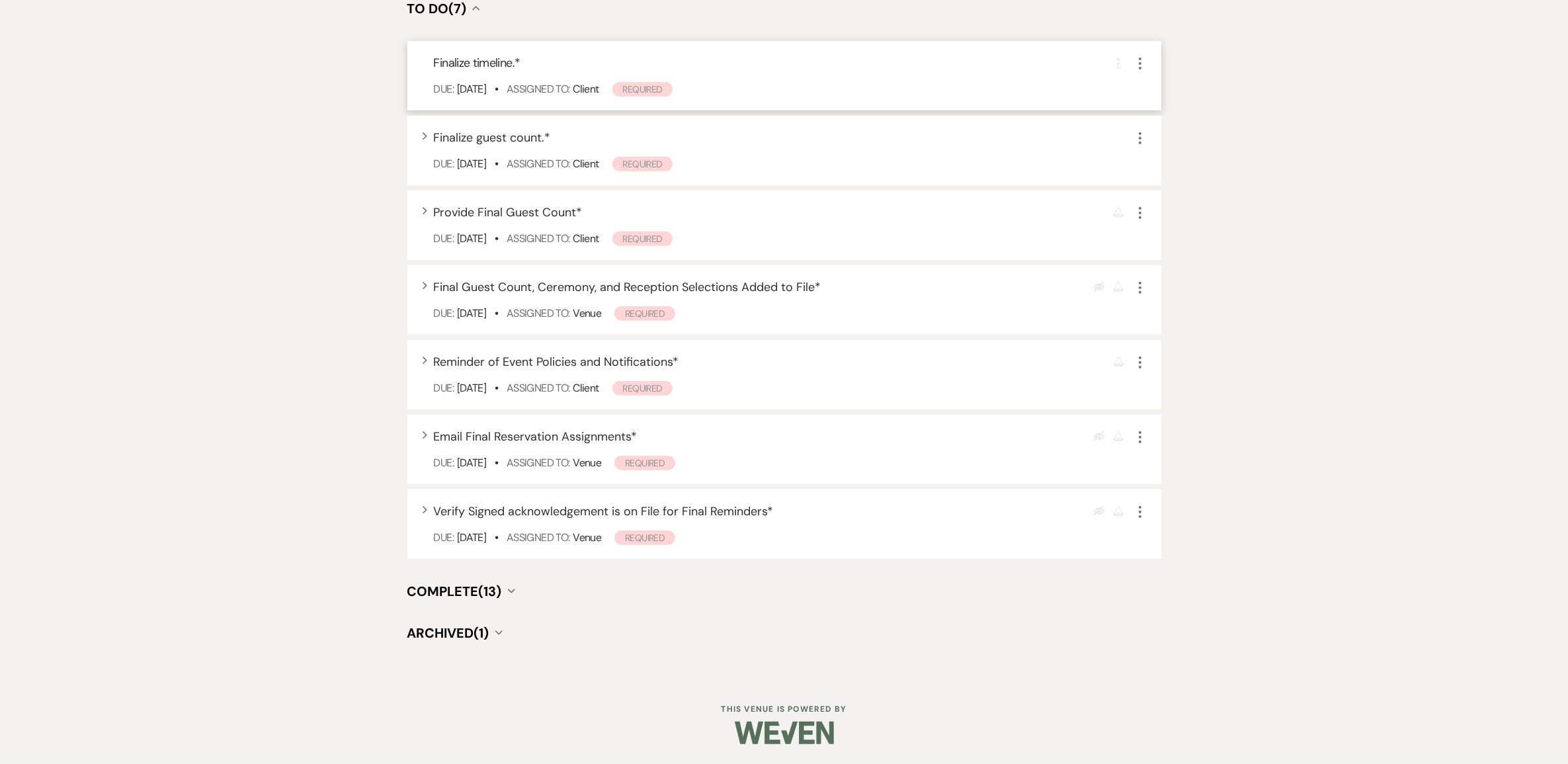
scroll to position [827, 0]
click at [493, 585] on span "Complete (13)" at bounding box center [455, 591] width 95 height 17
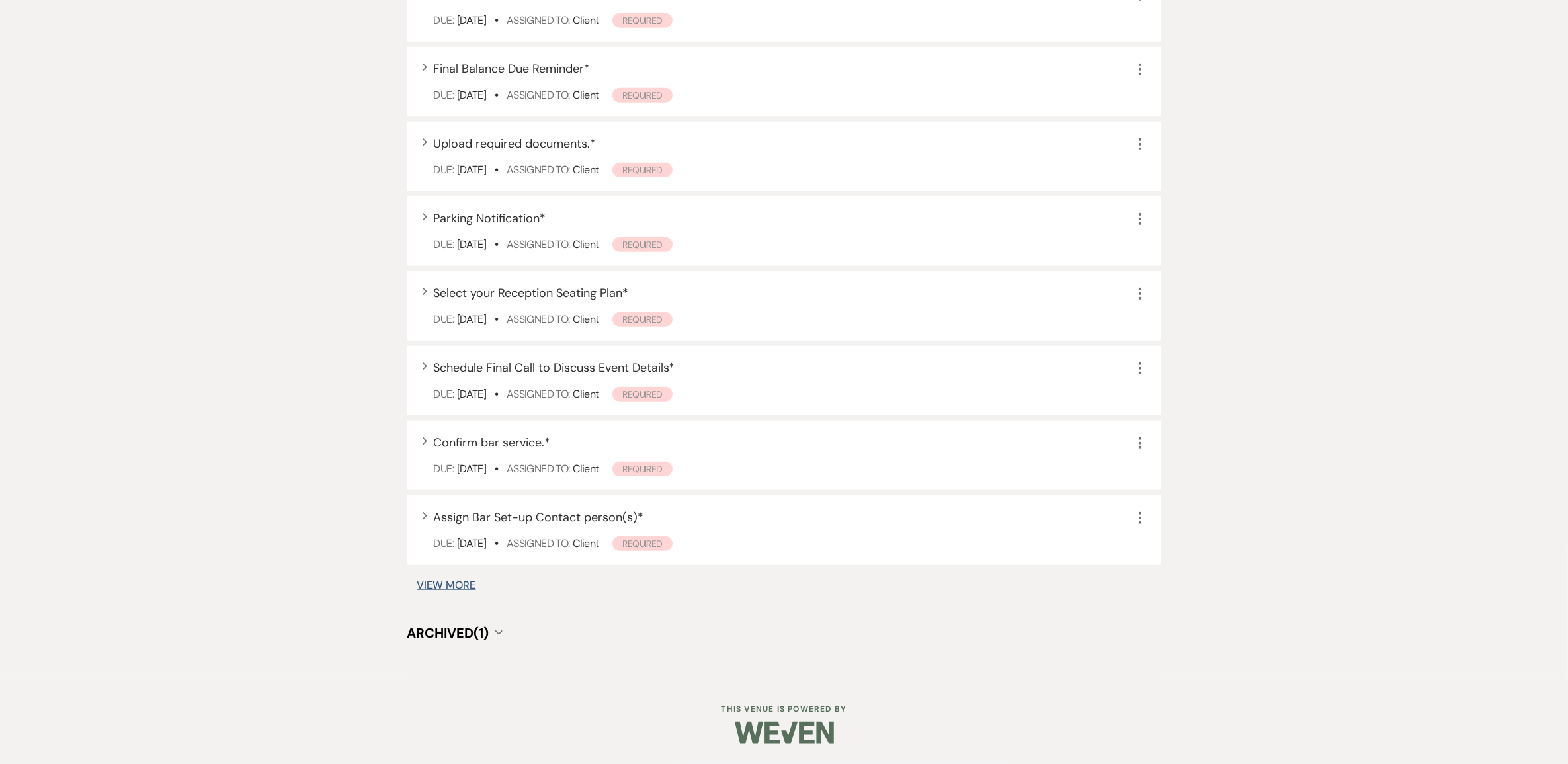
scroll to position [1653, 0]
click at [468, 590] on button "View More" at bounding box center [446, 585] width 59 height 11
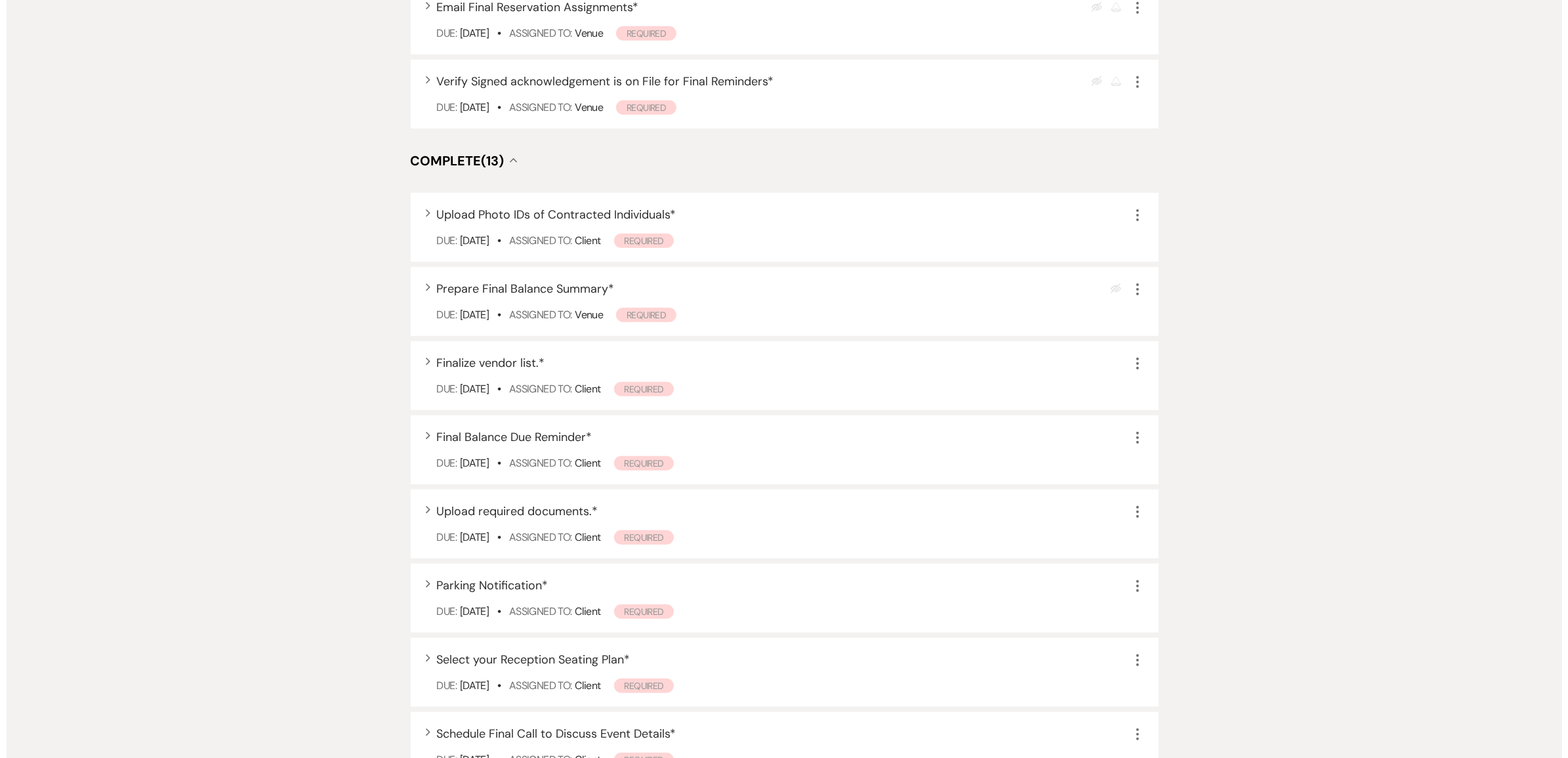
scroll to position [951, 0]
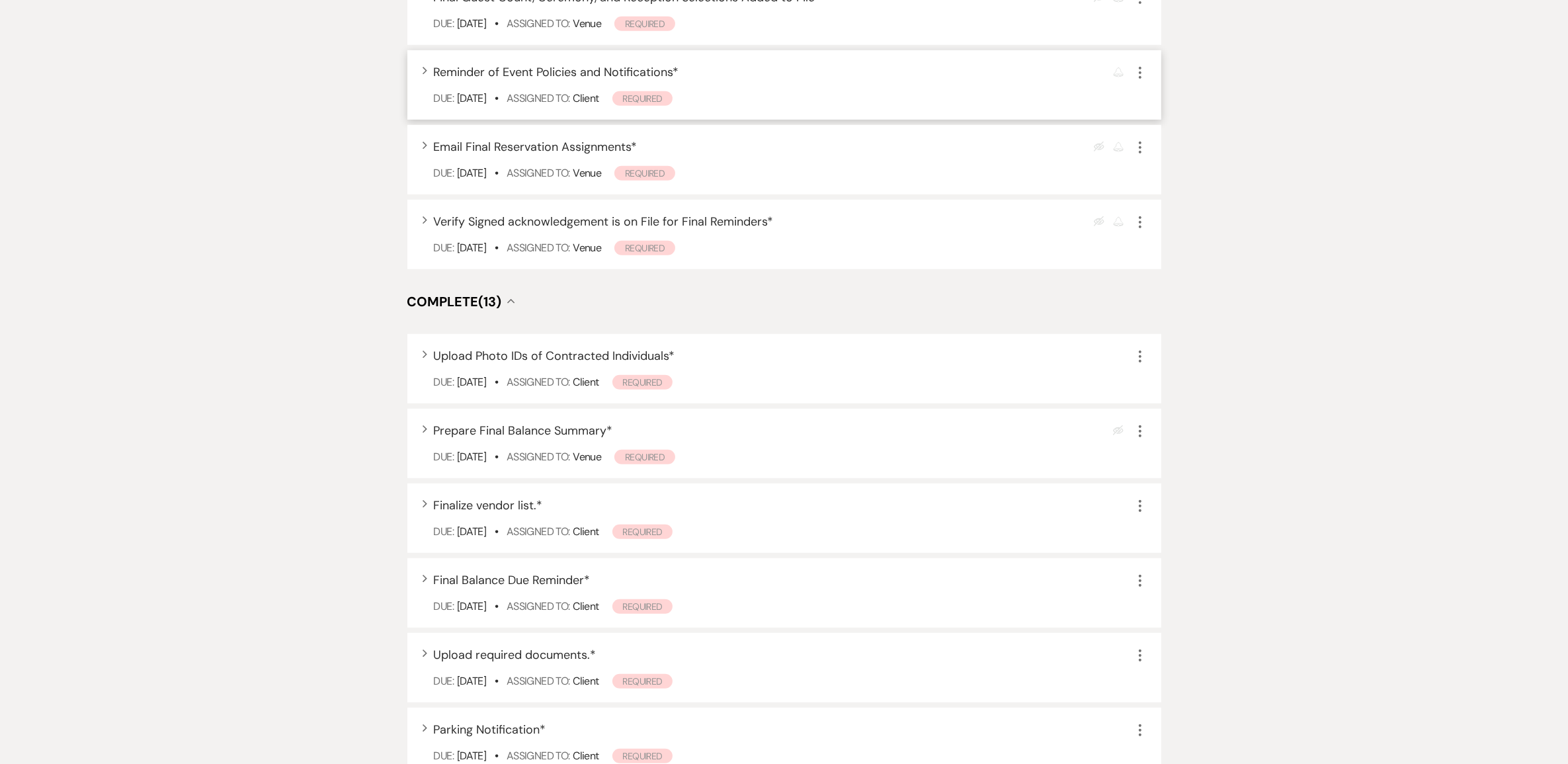
click at [584, 80] on span "Reminder of Event Policies and Notifications *" at bounding box center [556, 72] width 245 height 16
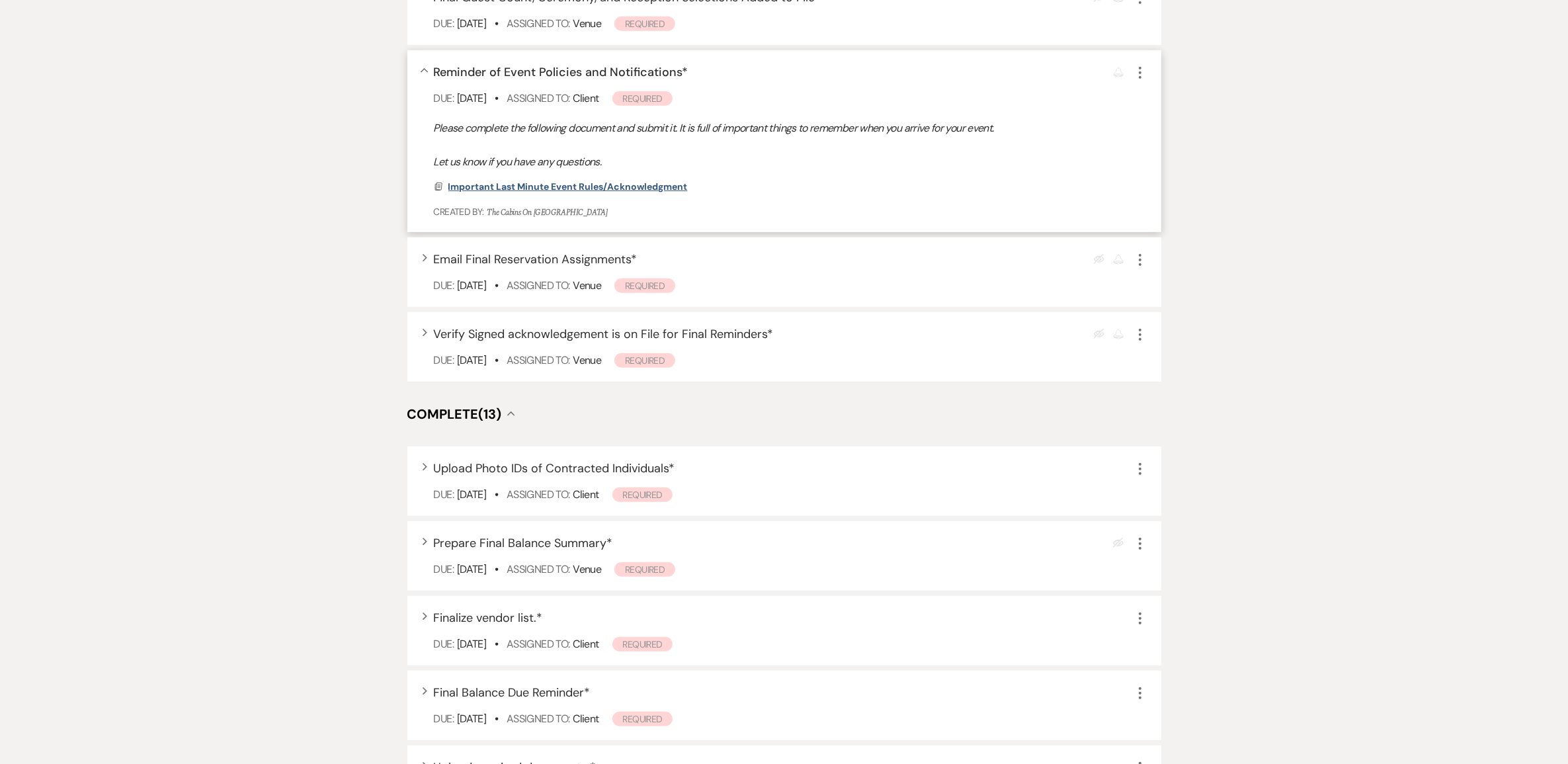
click at [579, 193] on span "Important Last Minute Event Rules/Acknowledgment" at bounding box center [567, 187] width 239 height 12
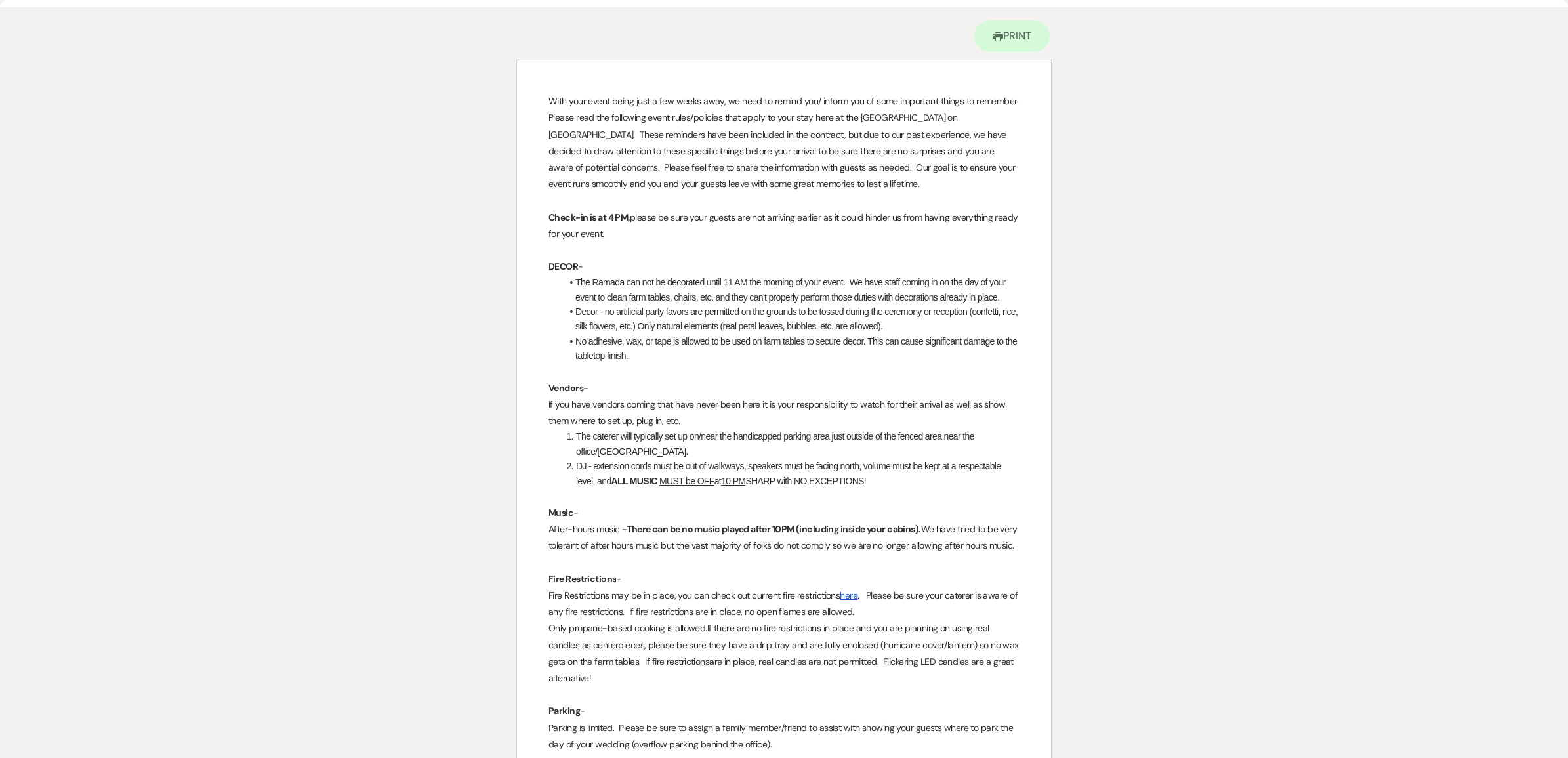
scroll to position [0, 0]
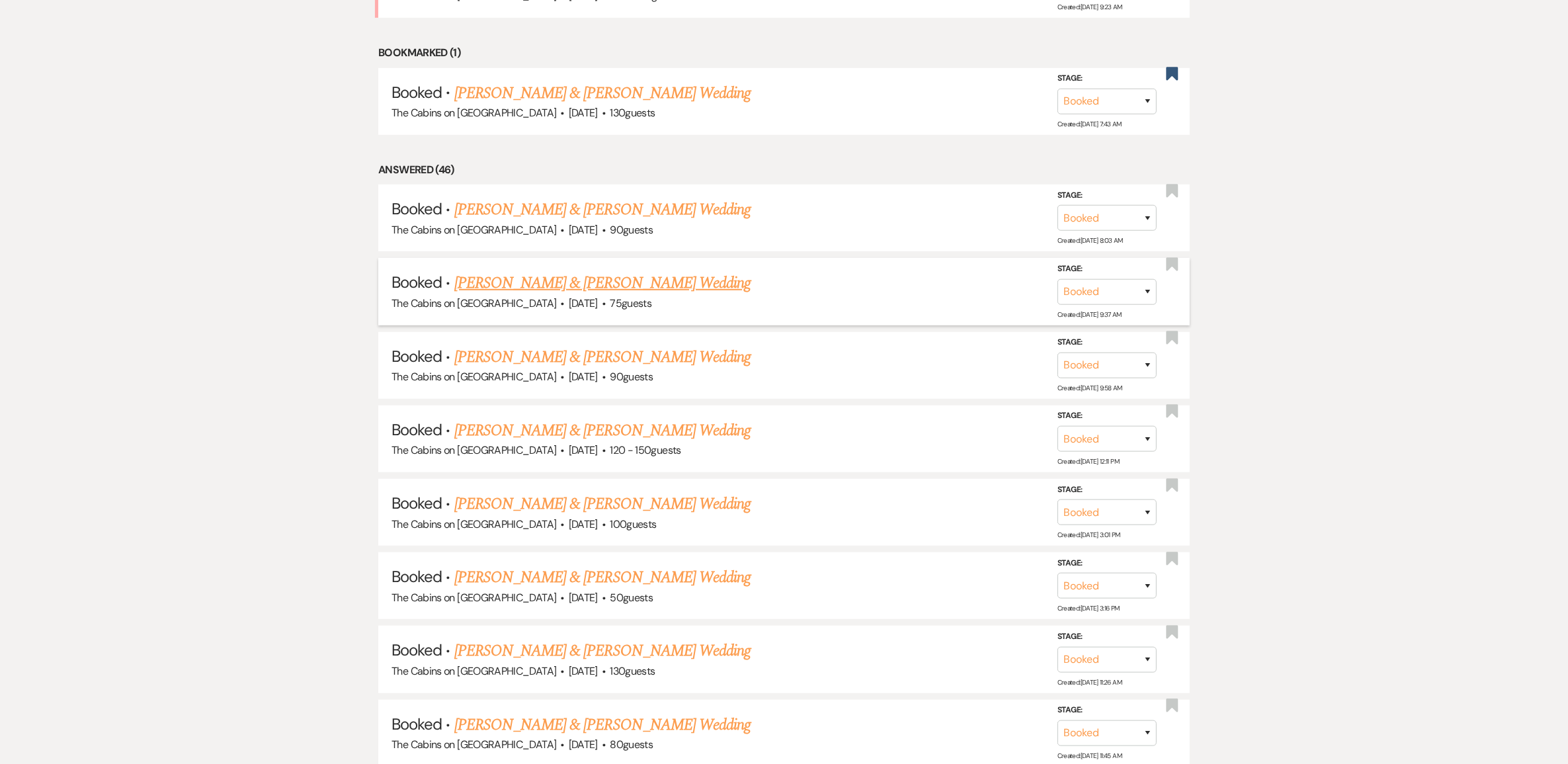
scroll to position [1154, 0]
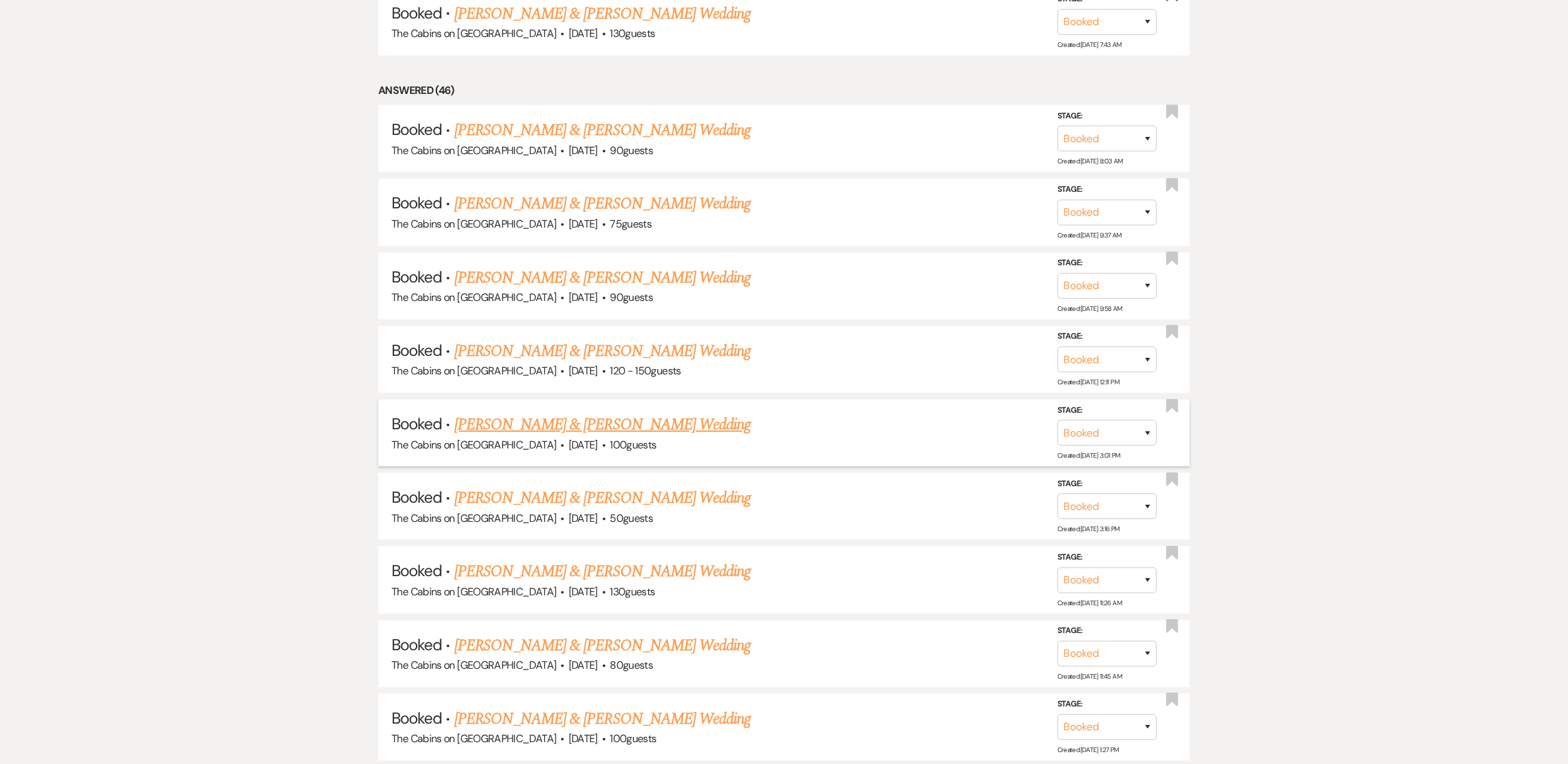
click at [602, 437] on link "[PERSON_NAME] & [PERSON_NAME] Wedding" at bounding box center [602, 424] width 296 height 24
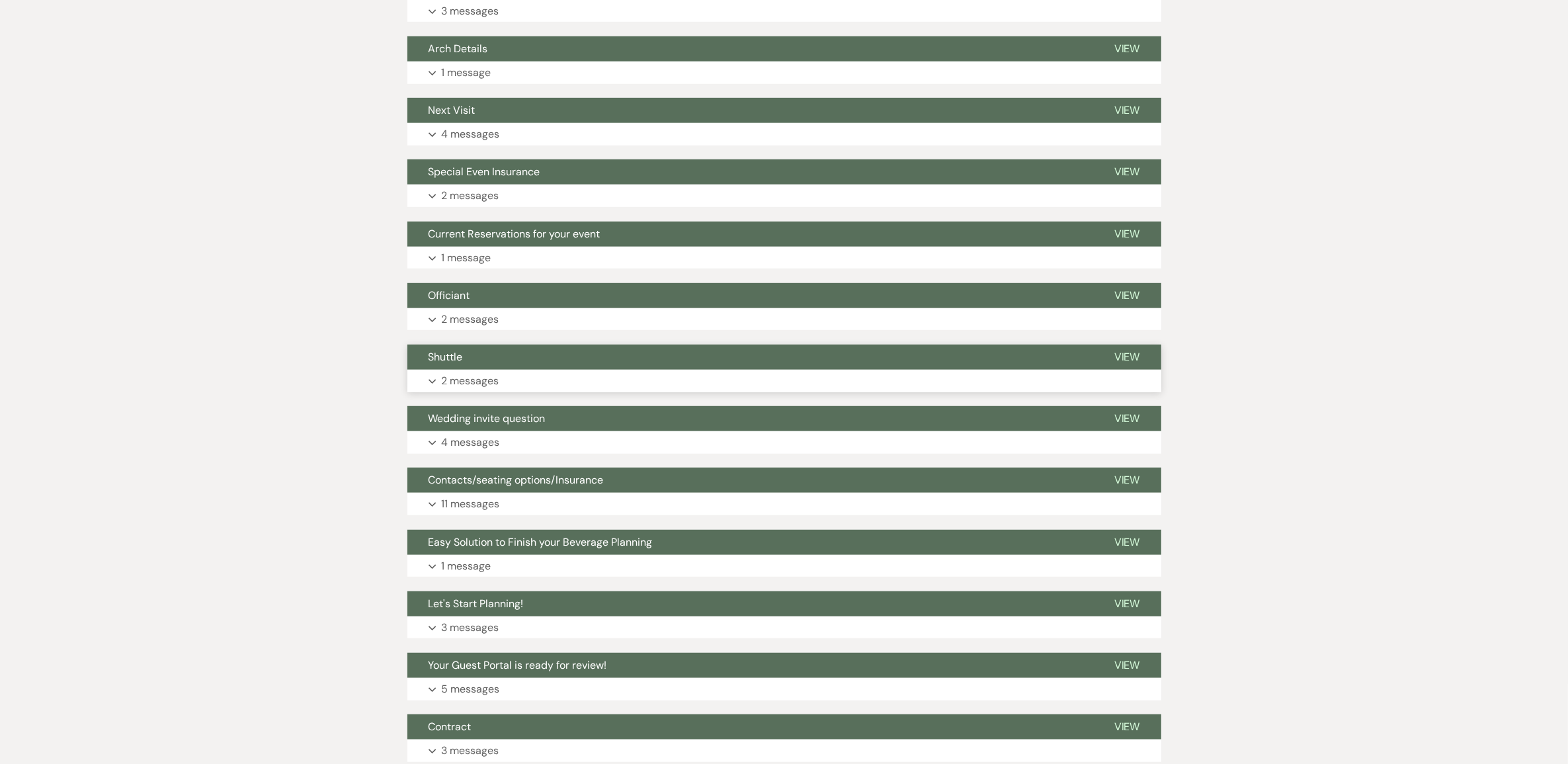
scroll to position [824, 0]
